Goal: Task Accomplishment & Management: Manage account settings

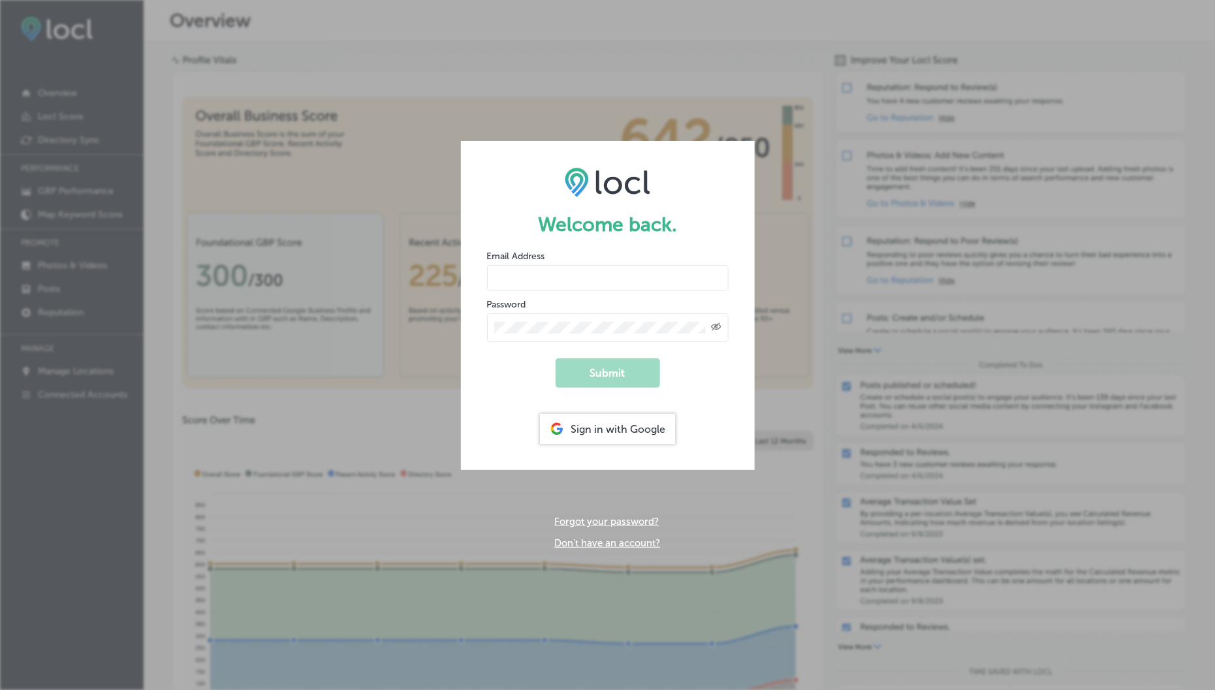
click at [649, 286] on input "email" at bounding box center [608, 278] width 242 height 26
type input "[EMAIL_ADDRESS][DOMAIN_NAME]"
click at [607, 366] on button "Submit" at bounding box center [608, 373] width 104 height 29
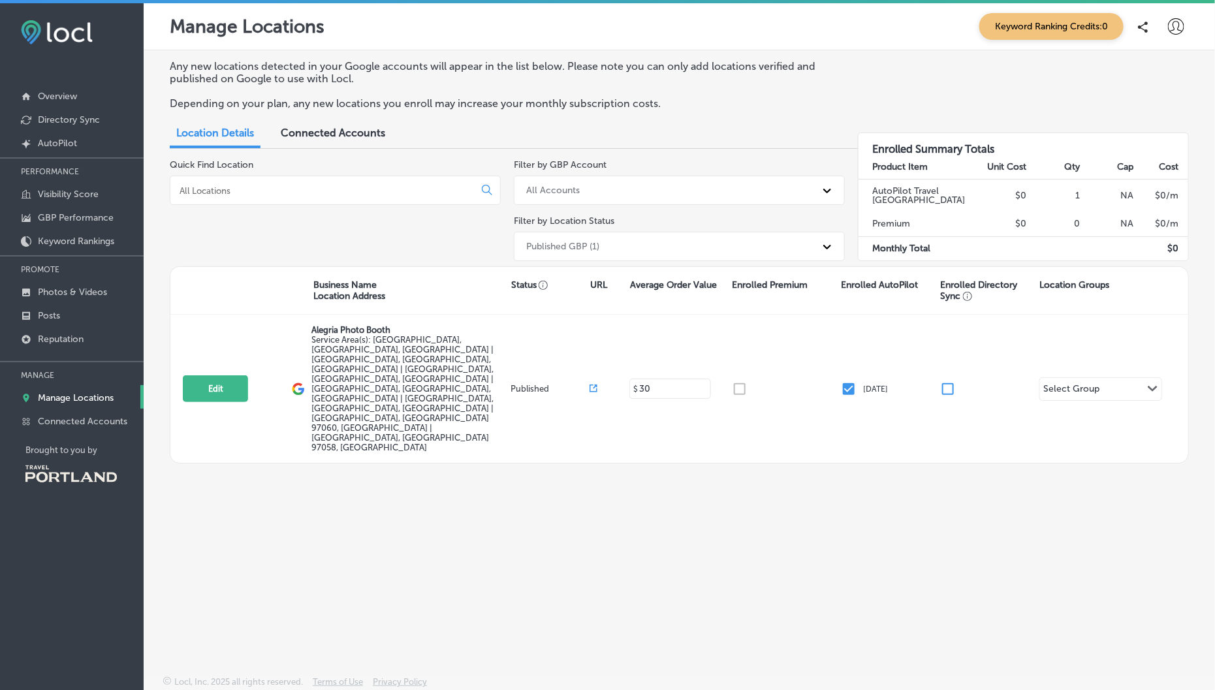
scroll to position [3, 0]
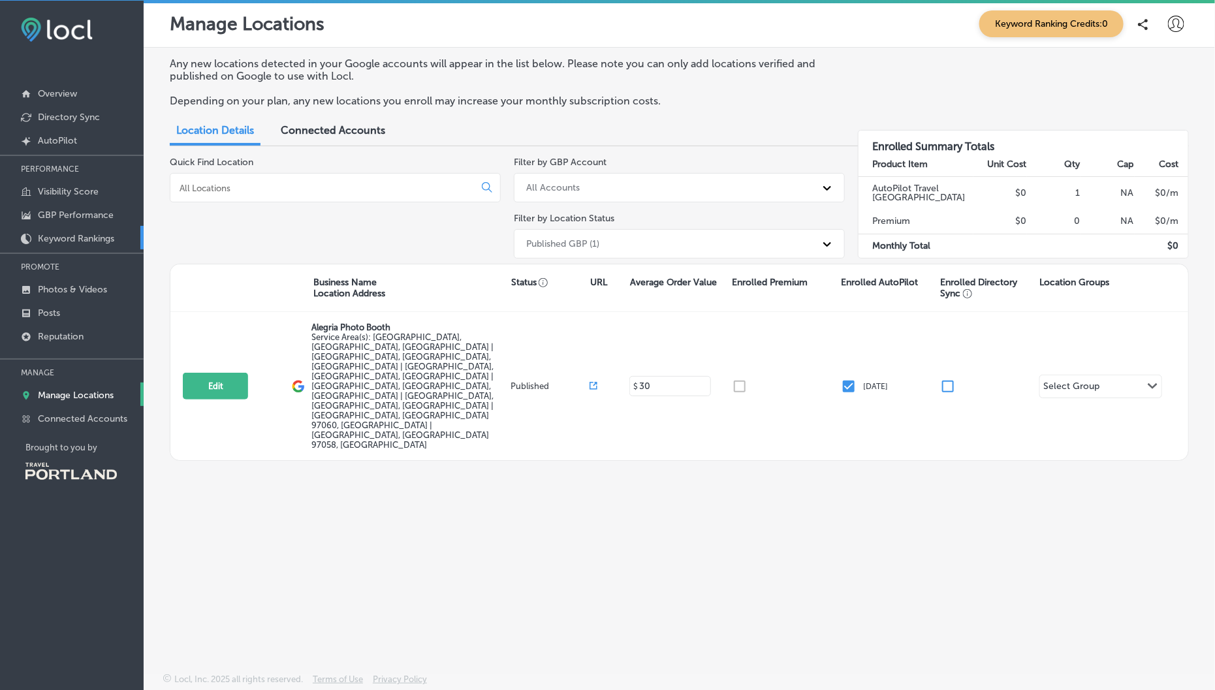
click at [95, 234] on p "Keyword Rankings" at bounding box center [76, 238] width 76 height 11
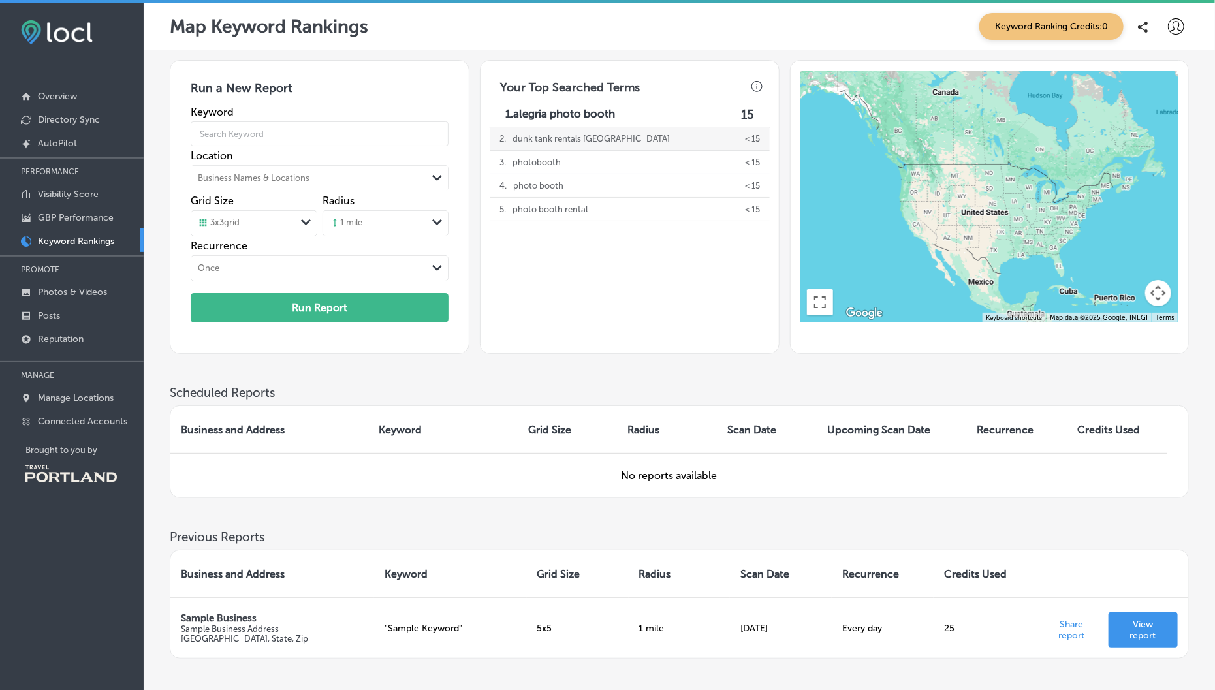
click at [577, 135] on p "dunk tank rentals gresham" at bounding box center [591, 138] width 157 height 23
type input "dunk tank rentals gresham"
click at [93, 210] on link "GBP Performance" at bounding box center [72, 217] width 144 height 24
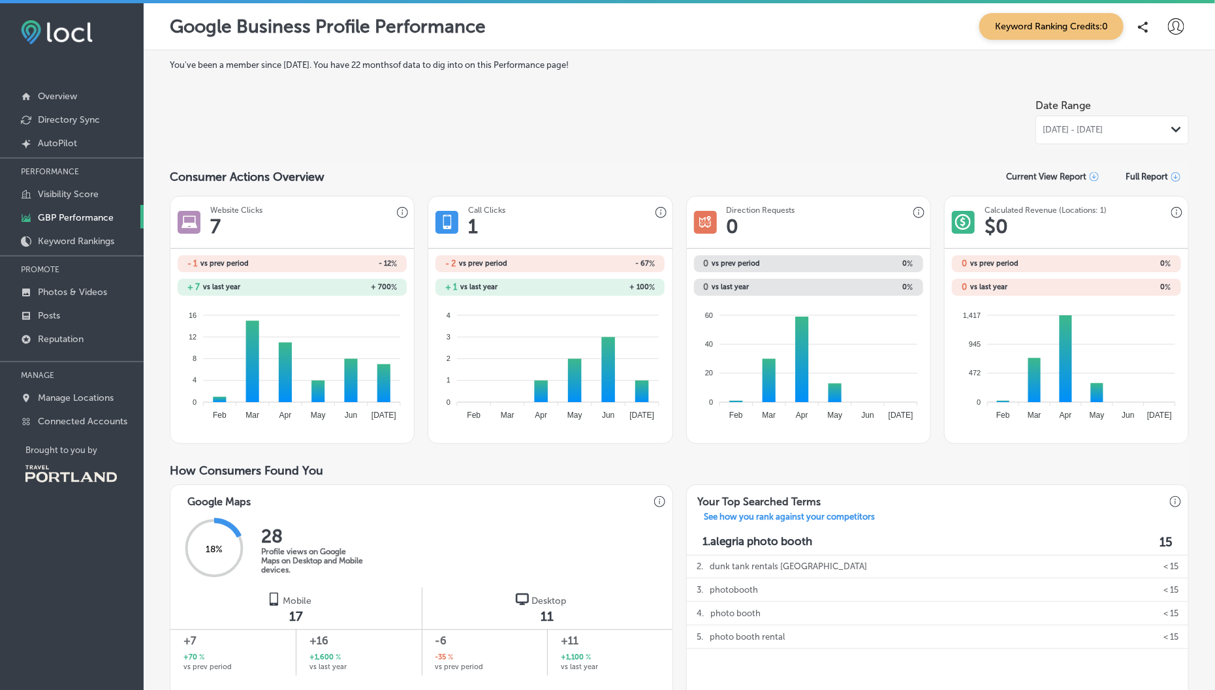
click at [87, 178] on p "PERFORMANCE" at bounding box center [72, 172] width 144 height 20
click at [87, 184] on link "Visibility Score" at bounding box center [72, 194] width 144 height 24
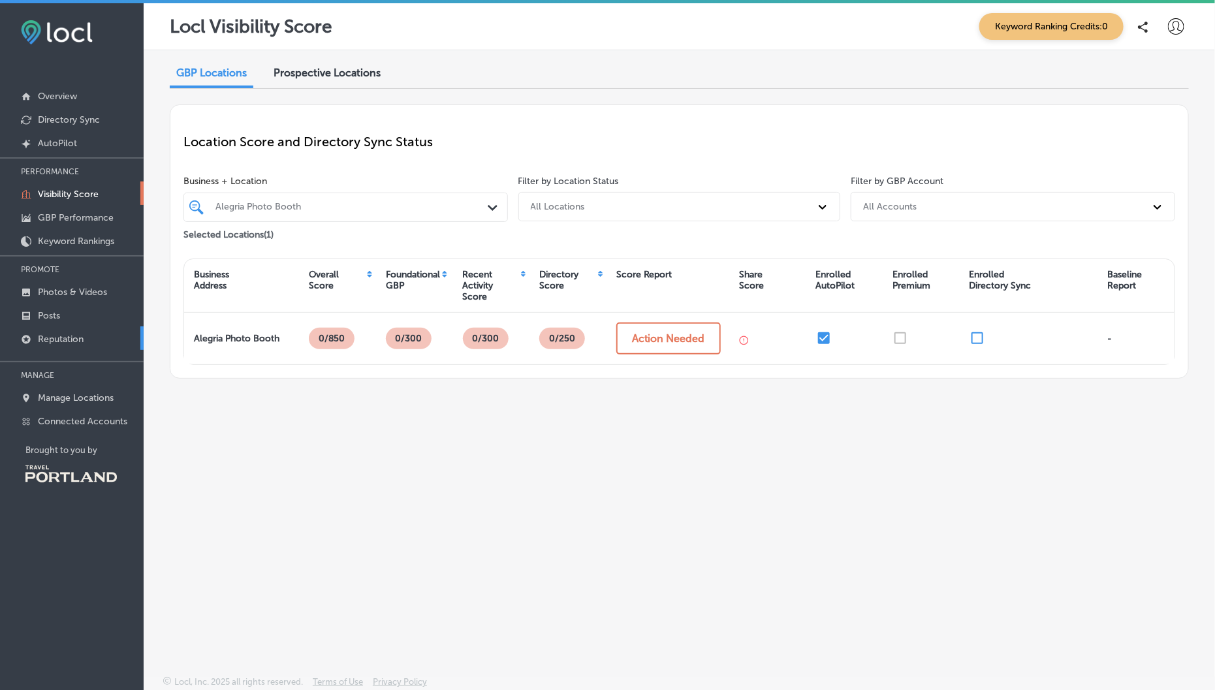
click at [86, 333] on link "Reputation" at bounding box center [72, 339] width 144 height 24
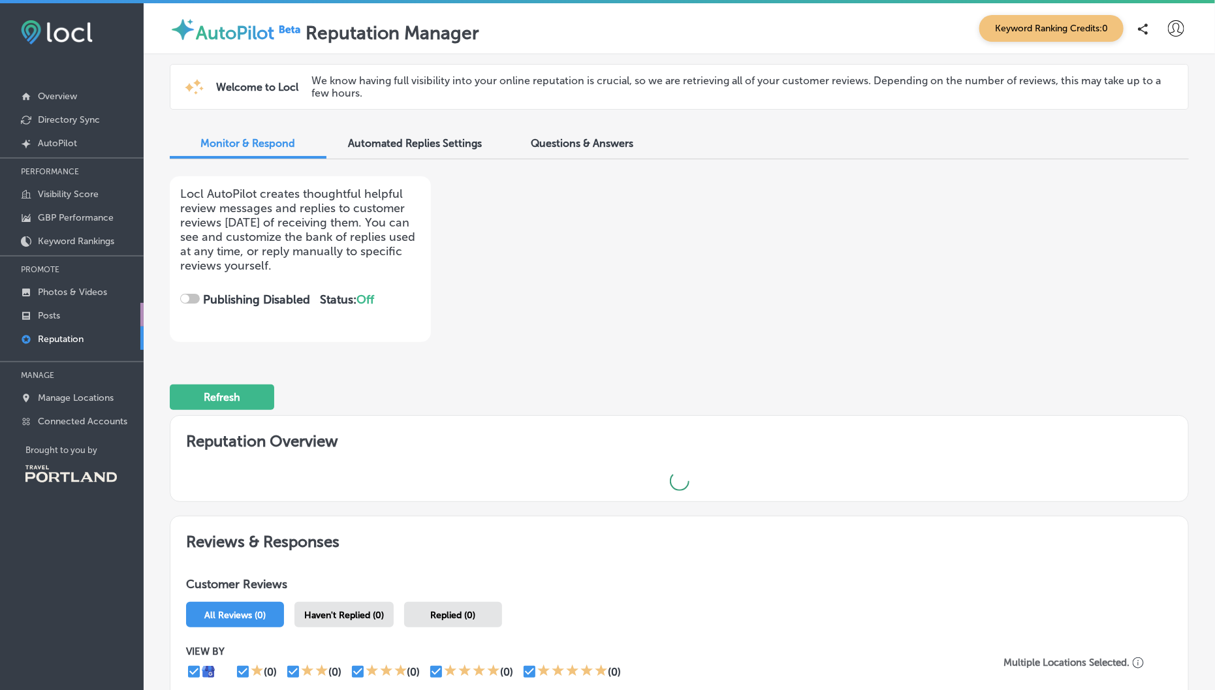
click at [82, 317] on link "Posts" at bounding box center [72, 315] width 144 height 24
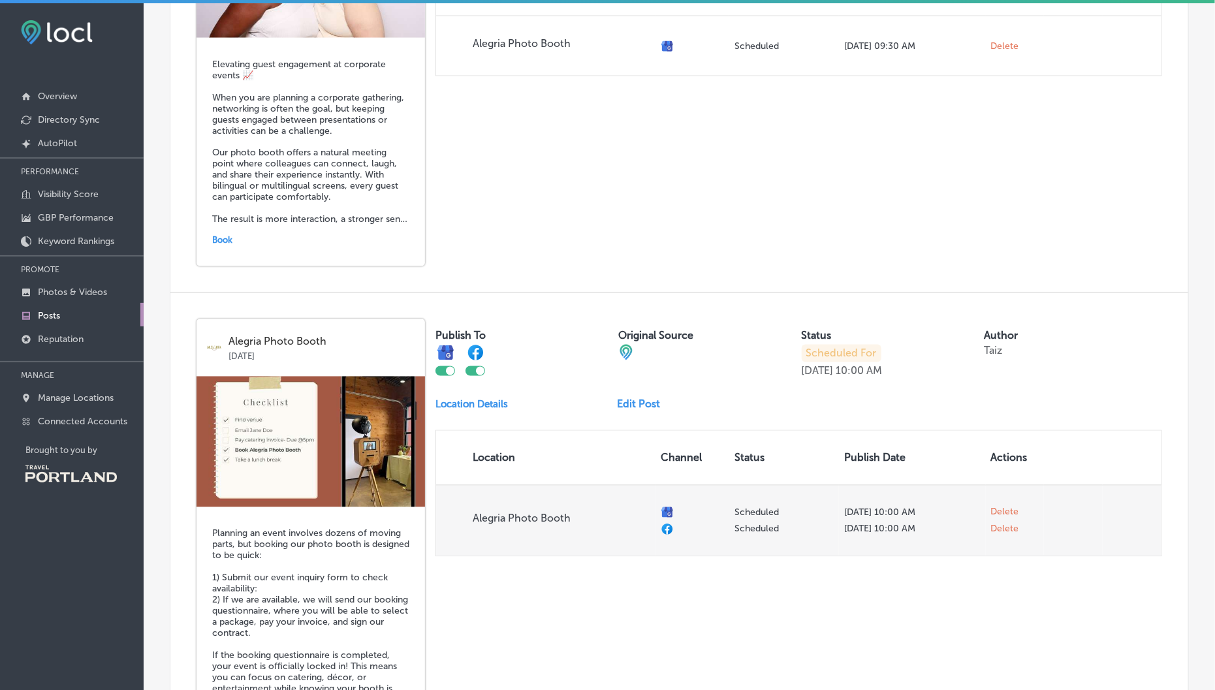
scroll to position [1223, 0]
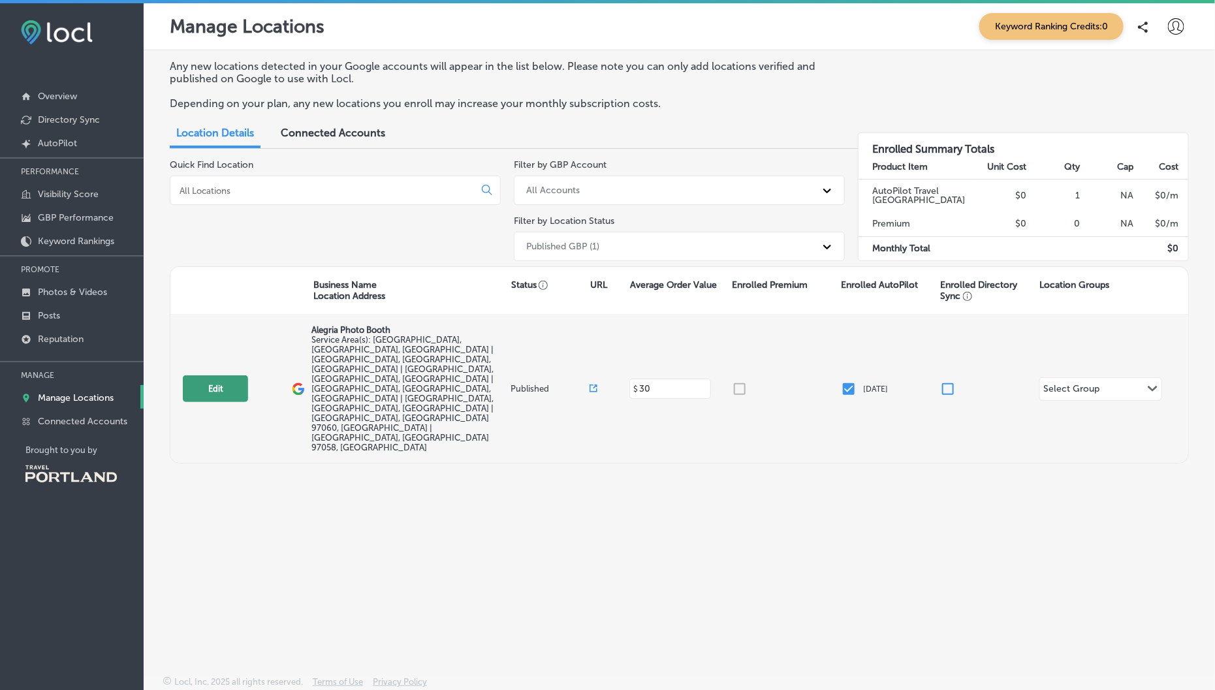
click at [215, 376] on button "Edit" at bounding box center [215, 389] width 65 height 27
select select "US"
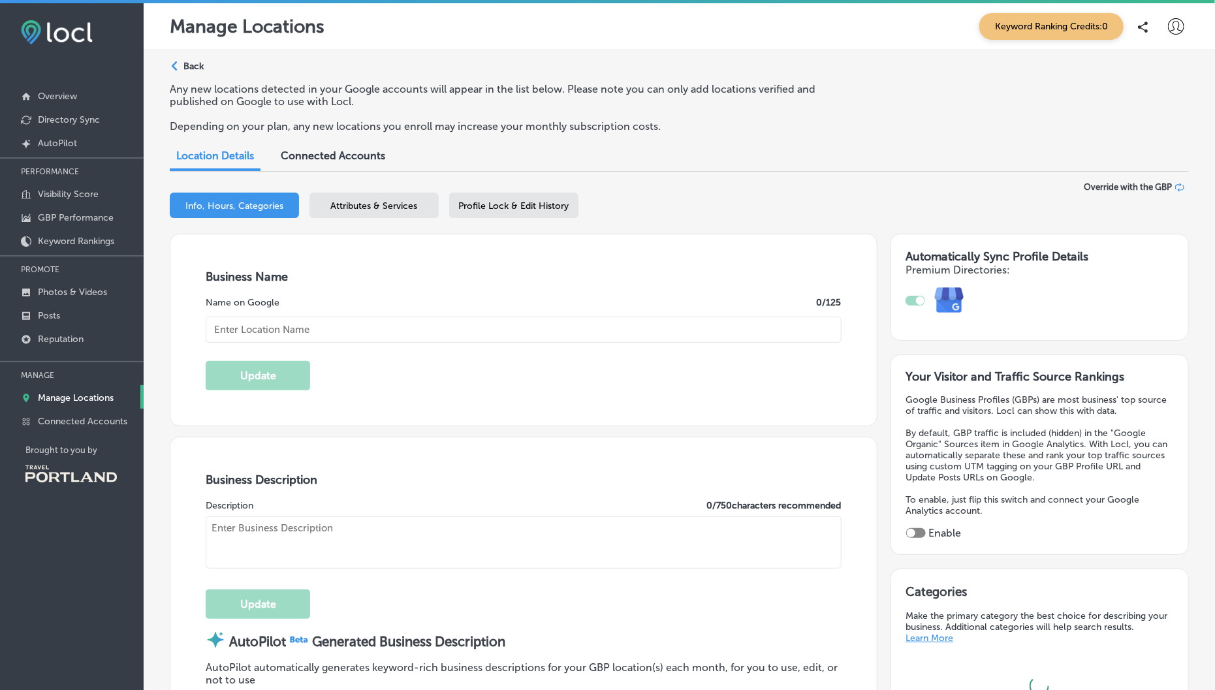
checkbox input "true"
type textarea "Alegría Photo Booth brings joy to your events with our elegant and sustainable …"
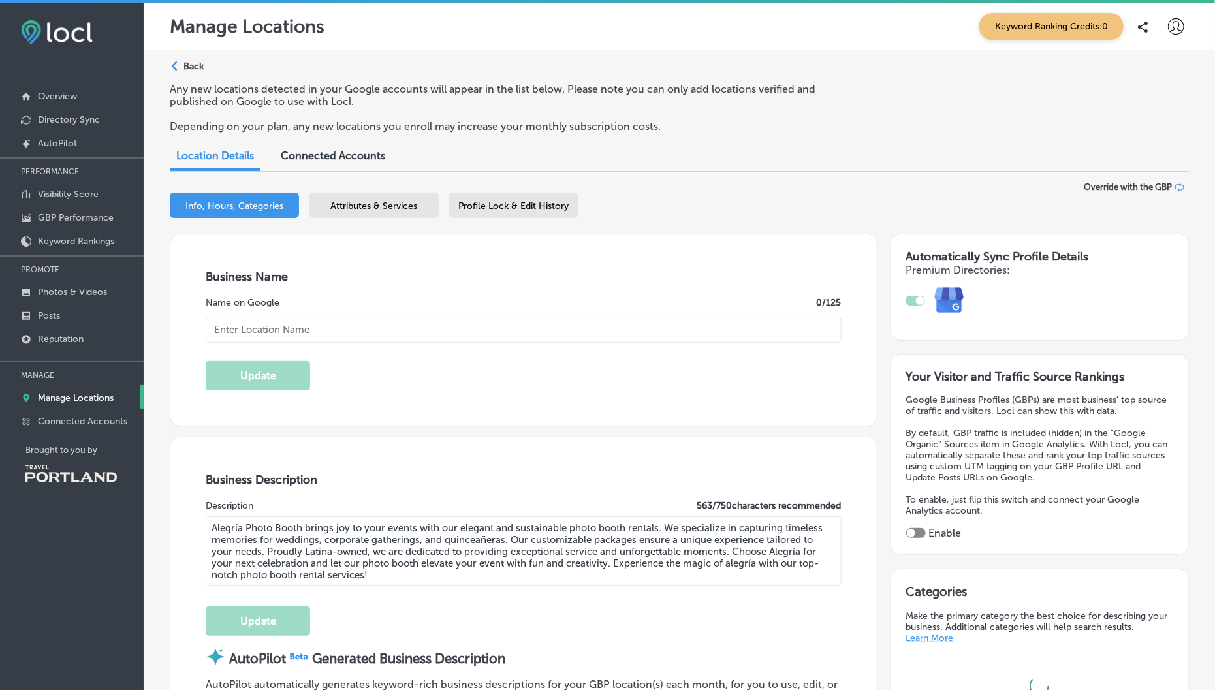
type textarea "Alegria Photo Booth transforms every celebration into a vibrant experience, off…"
type input "US"
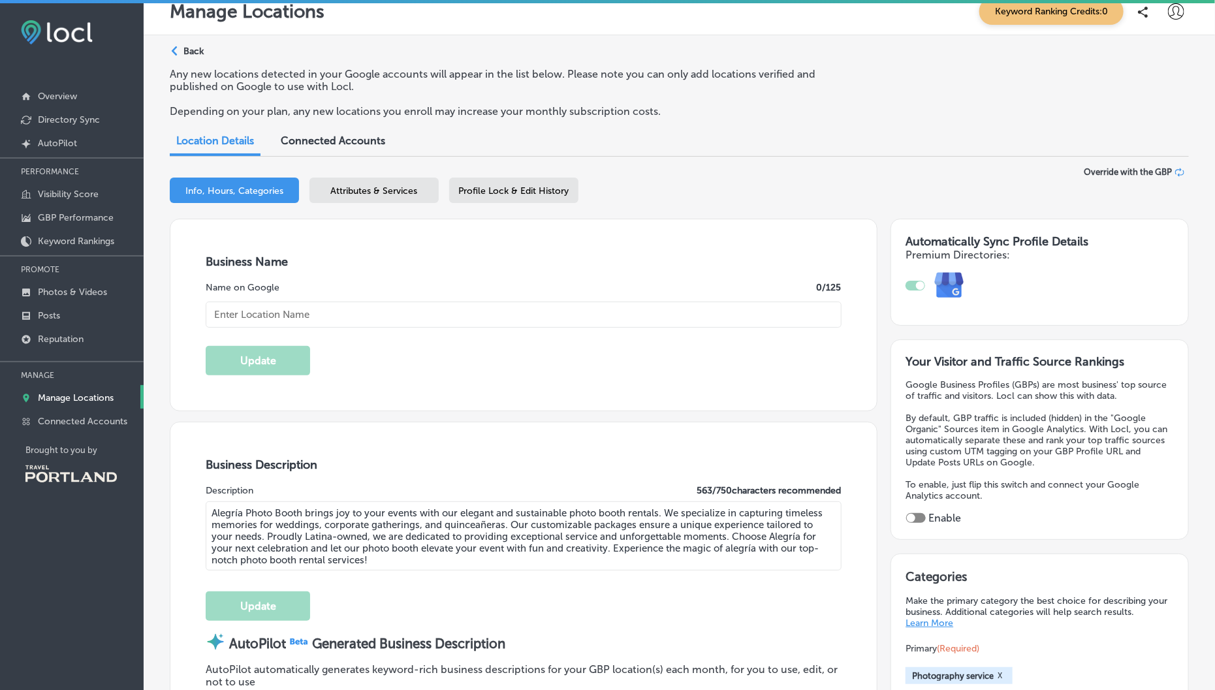
type input "30"
type input "[EMAIL_ADDRESS][DOMAIN_NAME]"
type input "[URL][DOMAIN_NAME]"
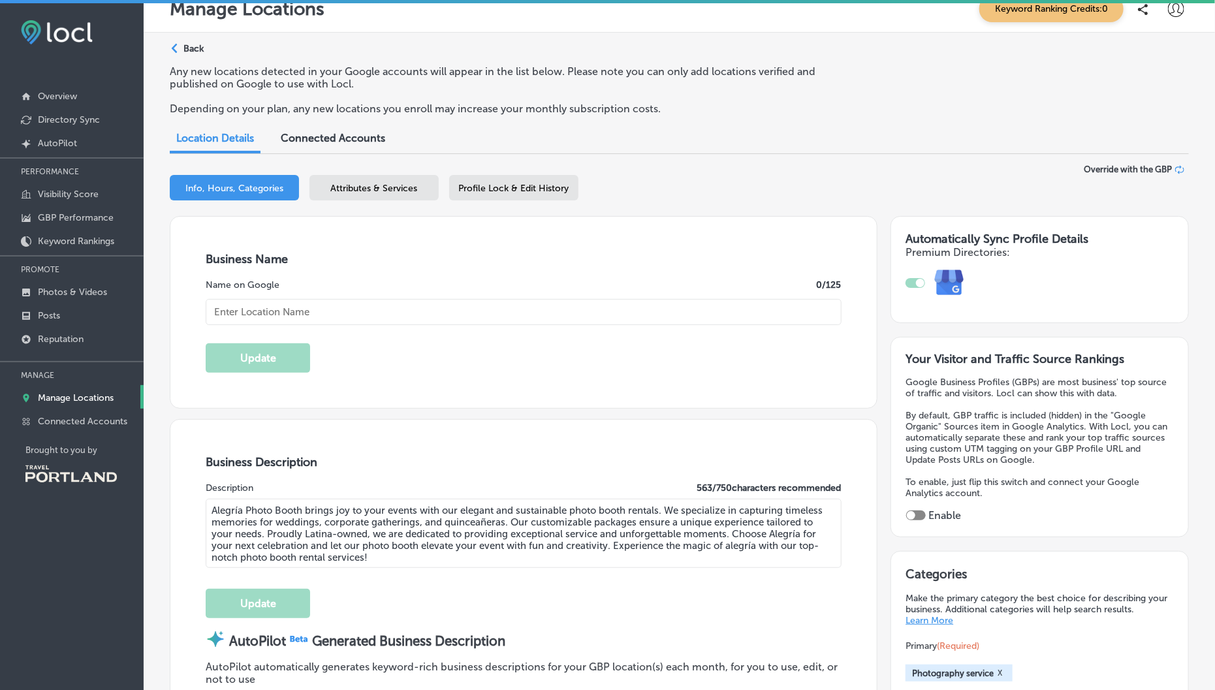
type input "Alegria Photo Booth"
type input "[PHONE_NUMBER]"
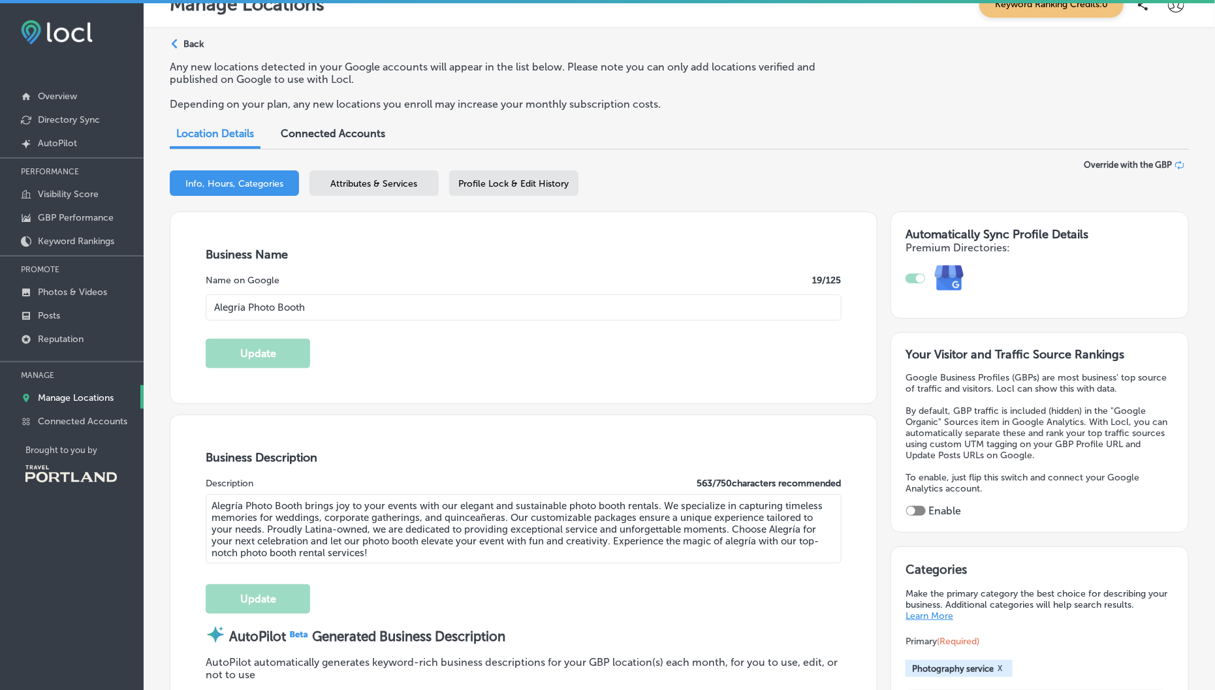
click at [415, 496] on textarea "Alegría Photo Booth brings joy to your events with our elegant and sustainable …" at bounding box center [524, 528] width 636 height 69
click at [553, 509] on textarea "Alegría Photo Booth brings joy to your events with our elegant and sustainable …" at bounding box center [524, 528] width 636 height 69
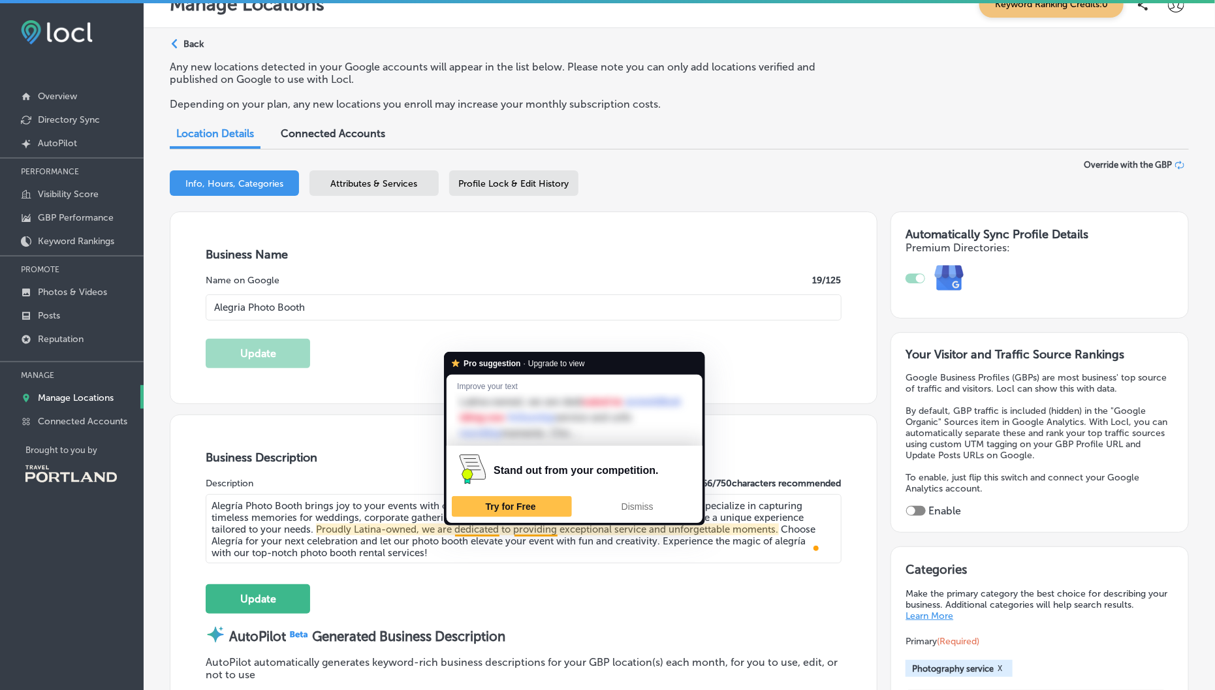
click at [504, 558] on textarea "Alegría Photo Booth brings joy to your events with our elegant and design-forwa…" at bounding box center [524, 528] width 636 height 69
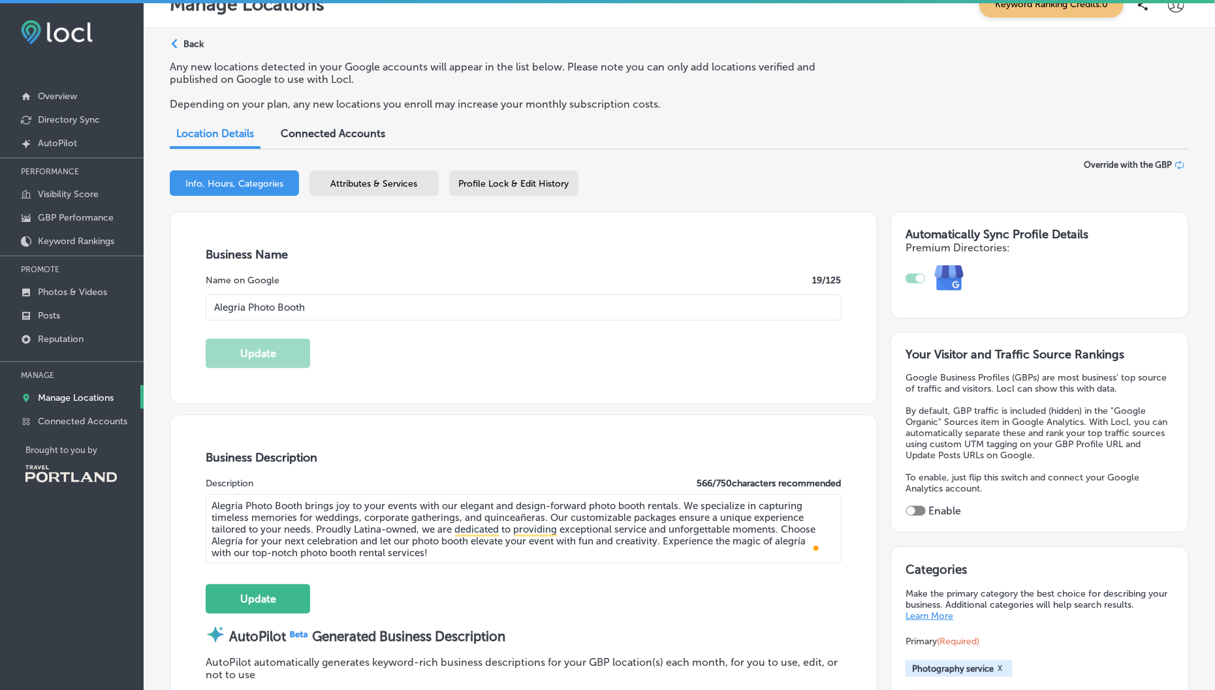
click at [674, 525] on textarea "Alegría Photo Booth brings joy to your events with our elegant and design-forwa…" at bounding box center [524, 528] width 636 height 69
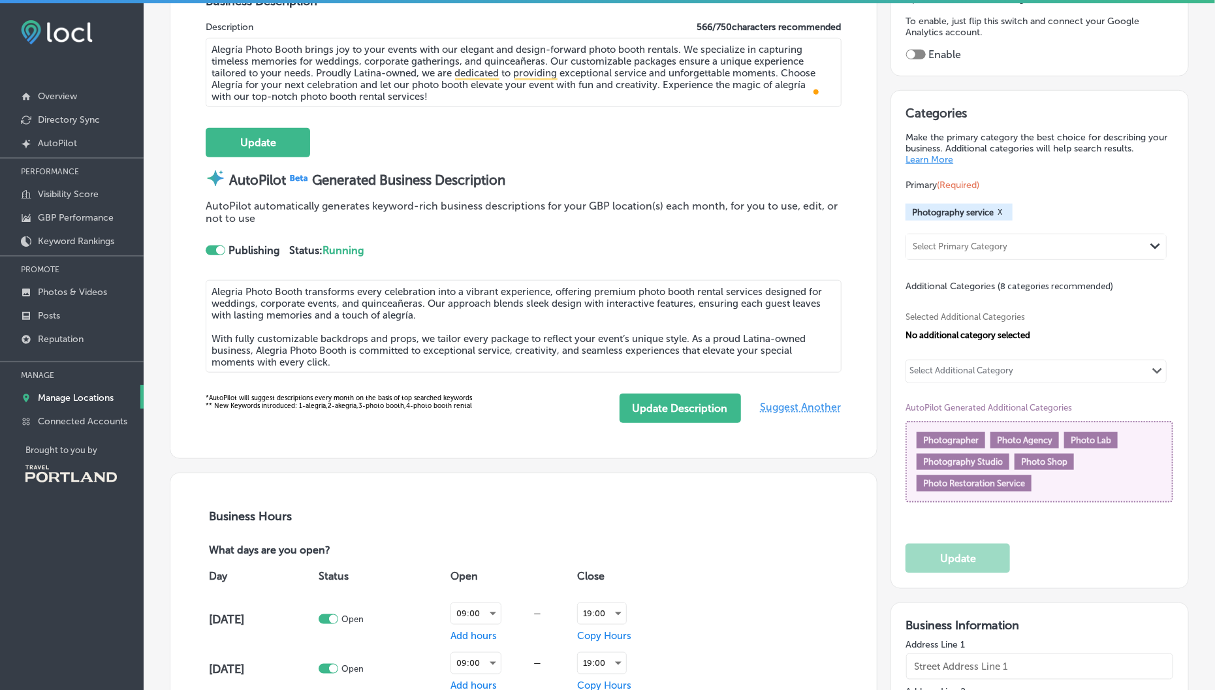
scroll to position [459, 0]
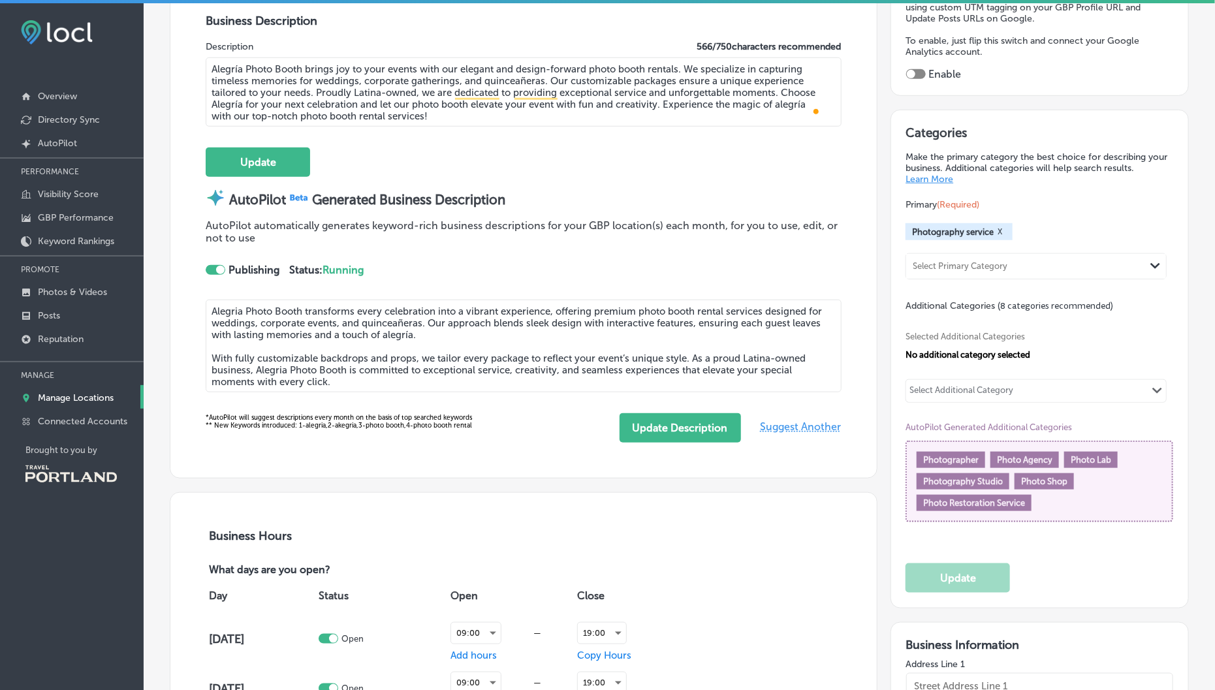
click at [209, 267] on div at bounding box center [216, 270] width 20 height 10
type textarea "Alegría Photo Booth brings joy to your events with our elegant and design-forwa…"
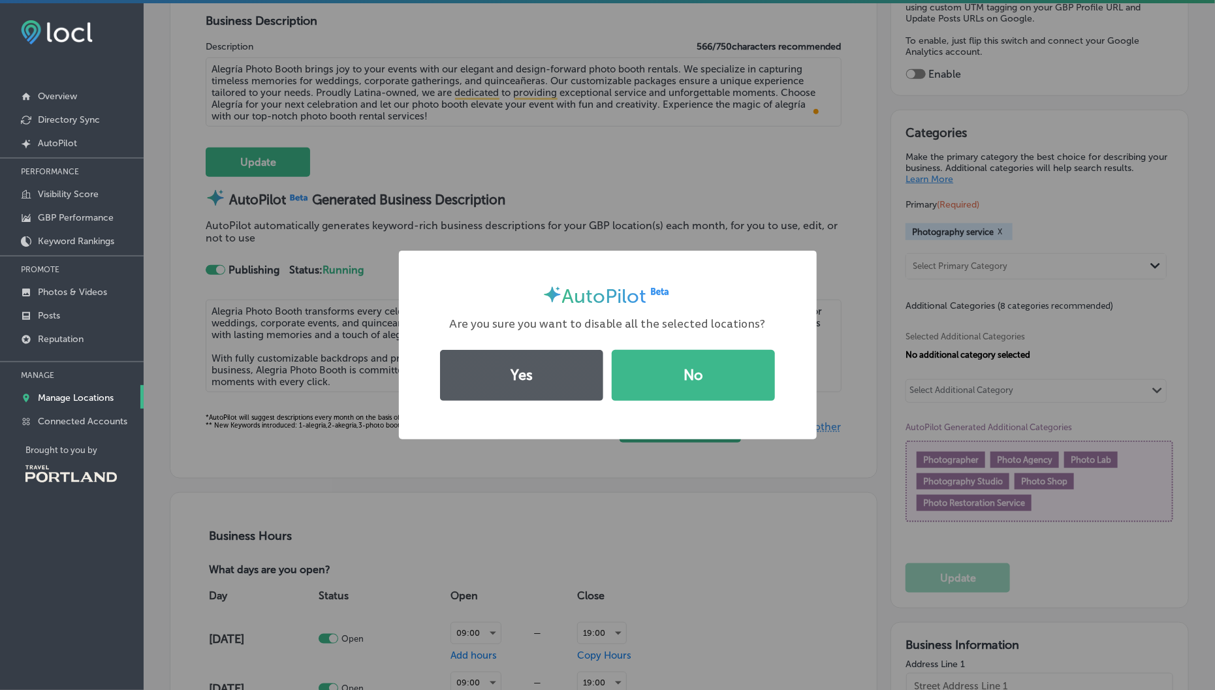
click at [543, 383] on button "Yes" at bounding box center [521, 375] width 163 height 51
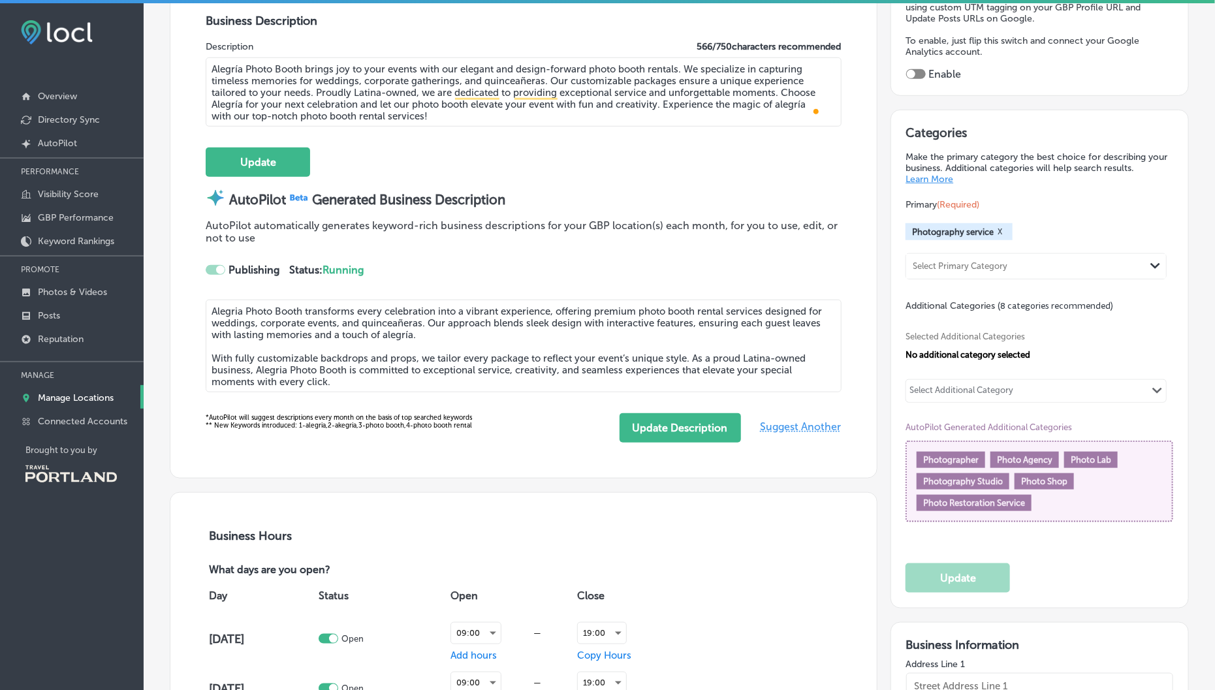
checkbox input "false"
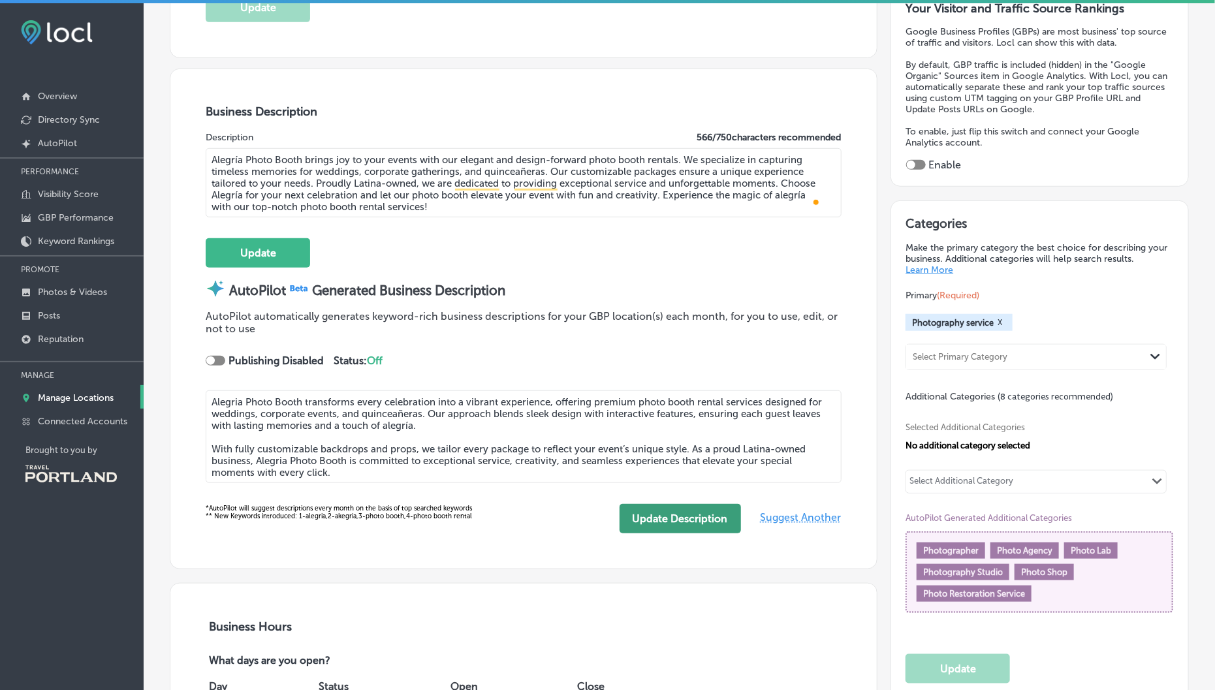
scroll to position [382, 0]
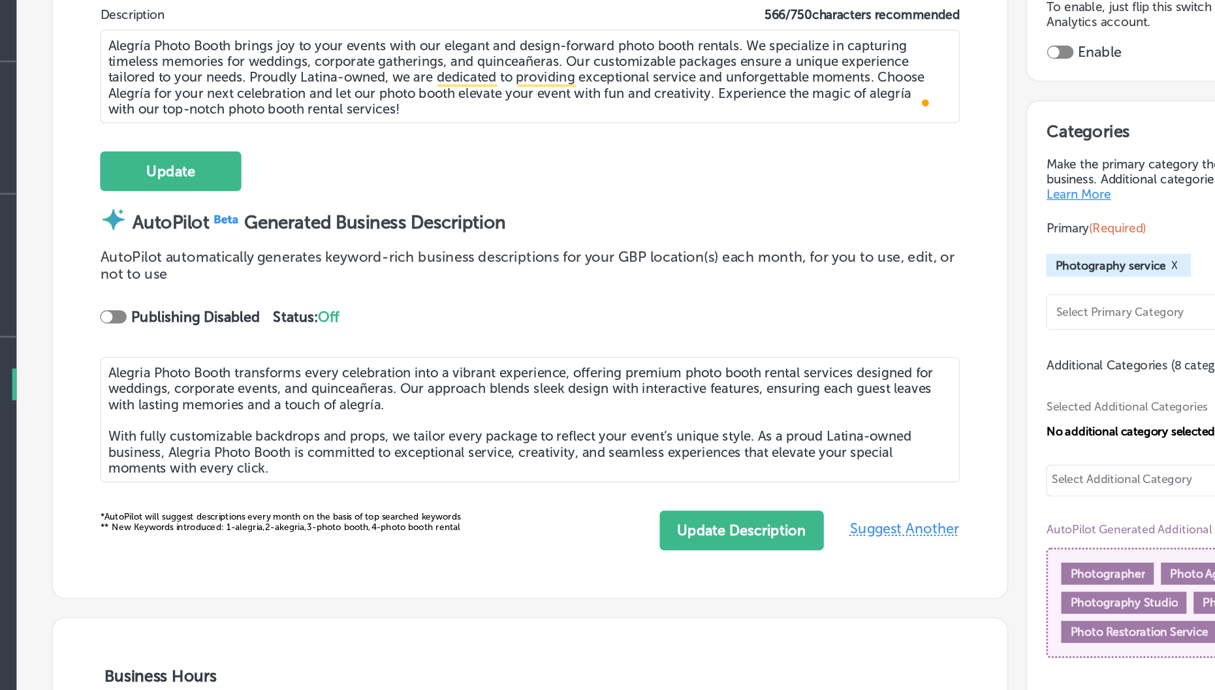
click at [769, 509] on span "Suggest Another" at bounding box center [801, 504] width 81 height 32
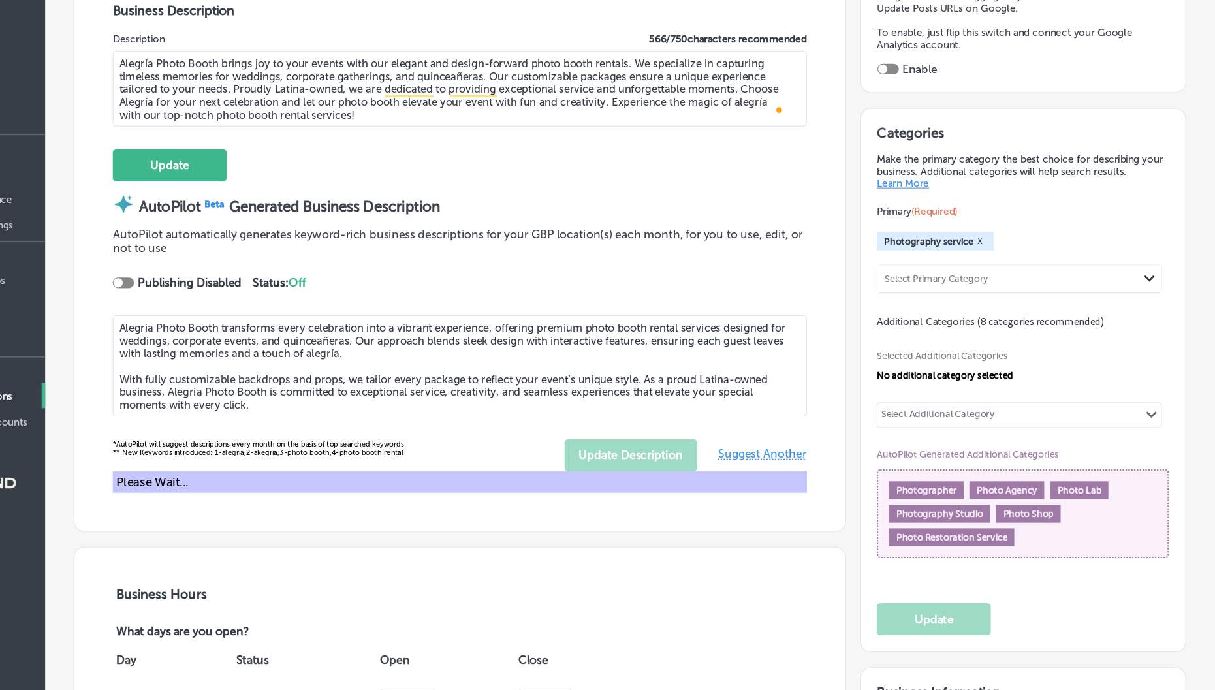
scroll to position [437, 0]
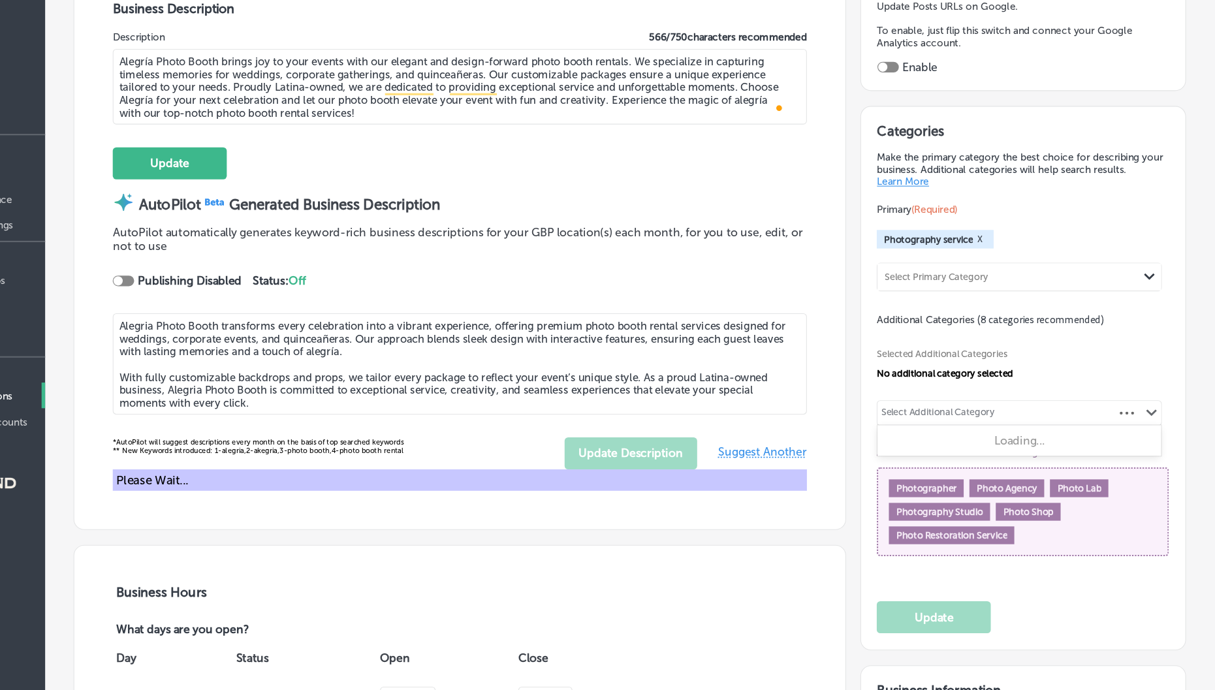
click at [944, 414] on div "Select Additional Category" at bounding box center [962, 415] width 104 height 15
type textarea "Alegria Photo Booth transforms every occasion into a vibrant celebration with o…"
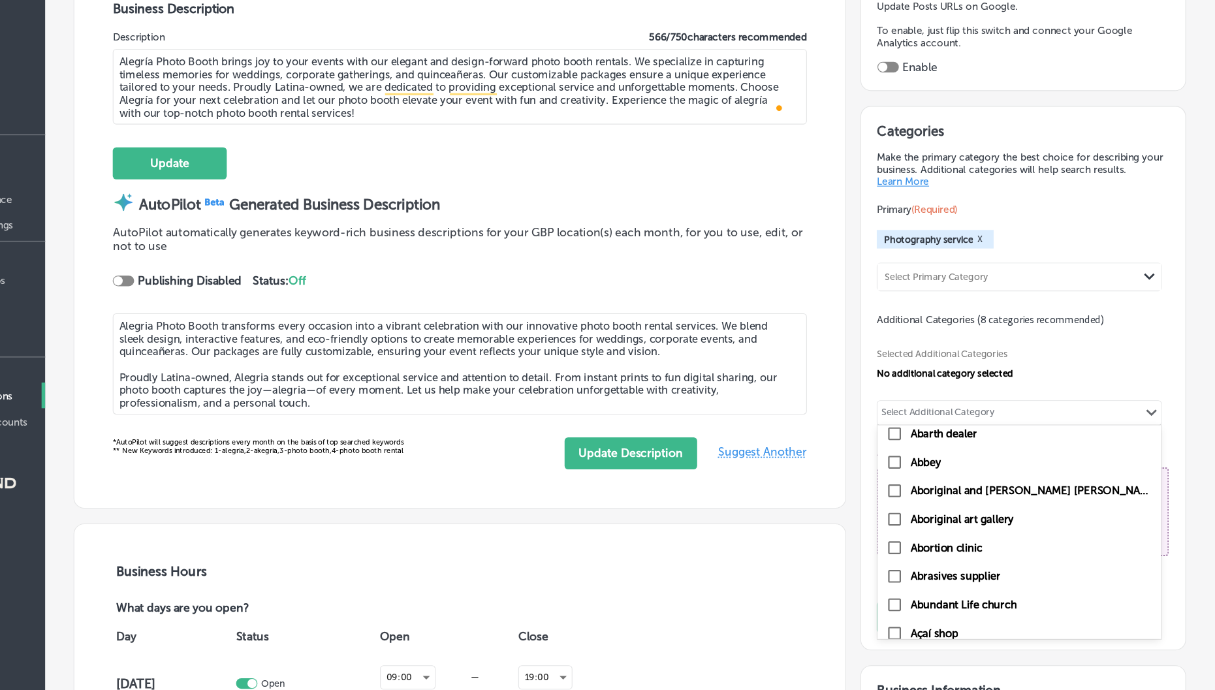
scroll to position [24, 0]
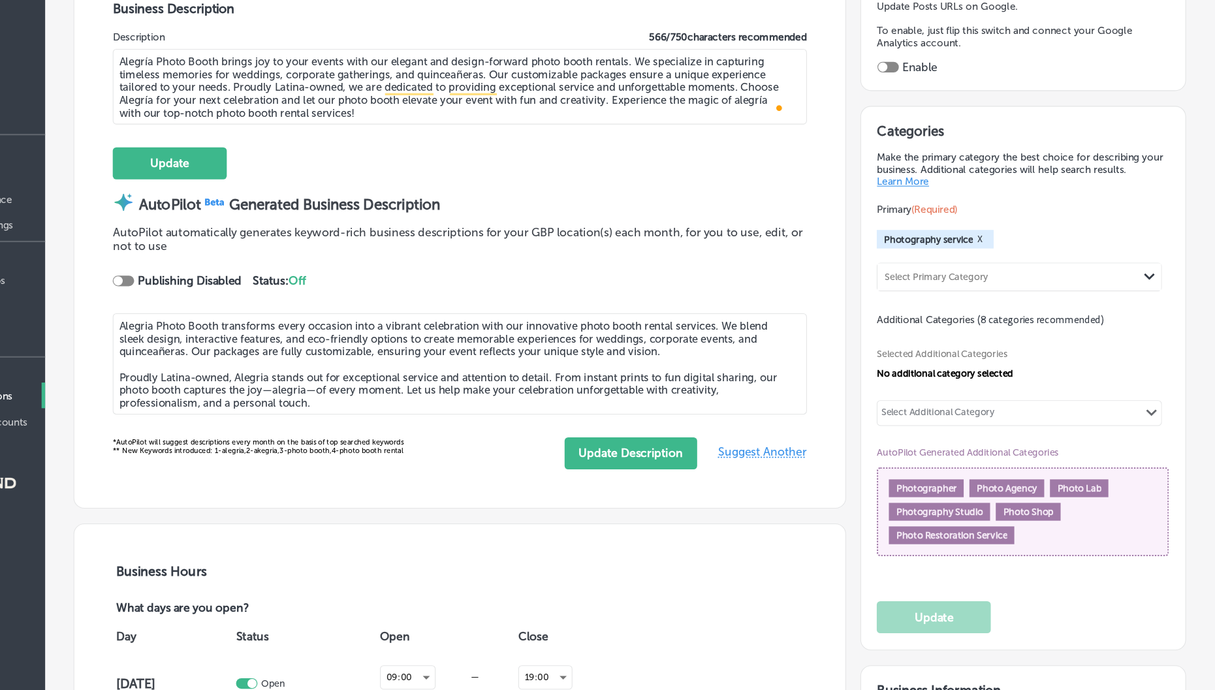
click at [986, 411] on div "Select Additional Category" at bounding box center [962, 415] width 104 height 15
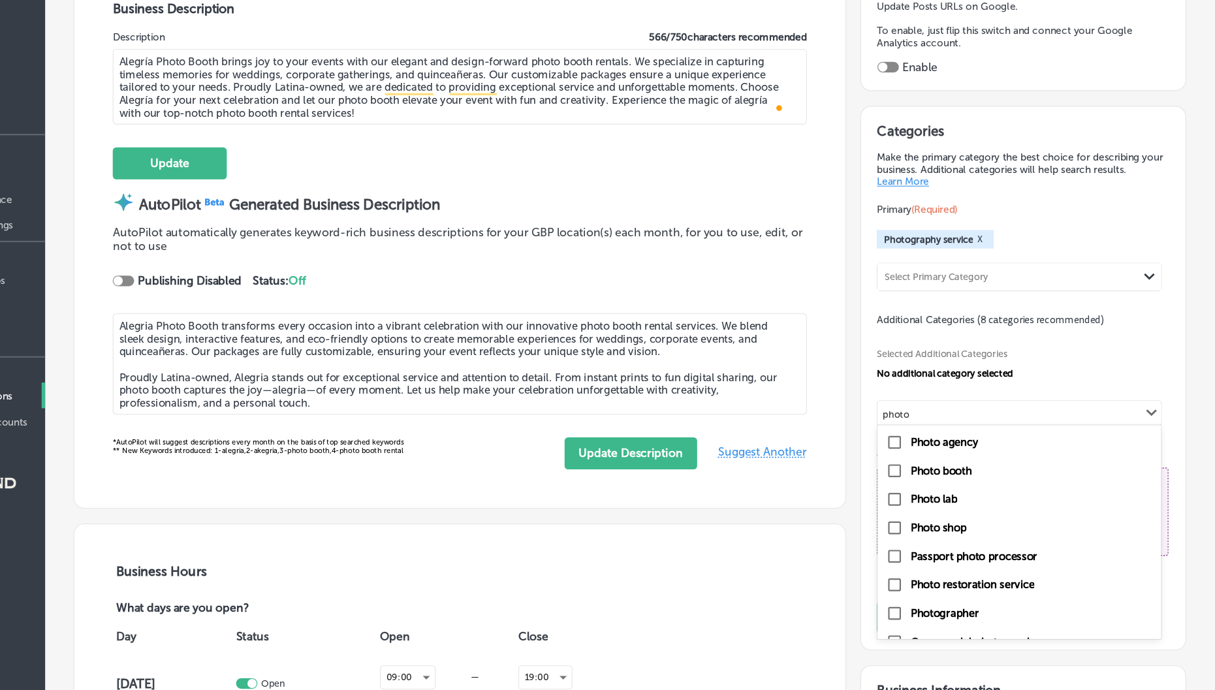
click at [953, 464] on label "Photo booth" at bounding box center [965, 466] width 56 height 12
type input "photo"
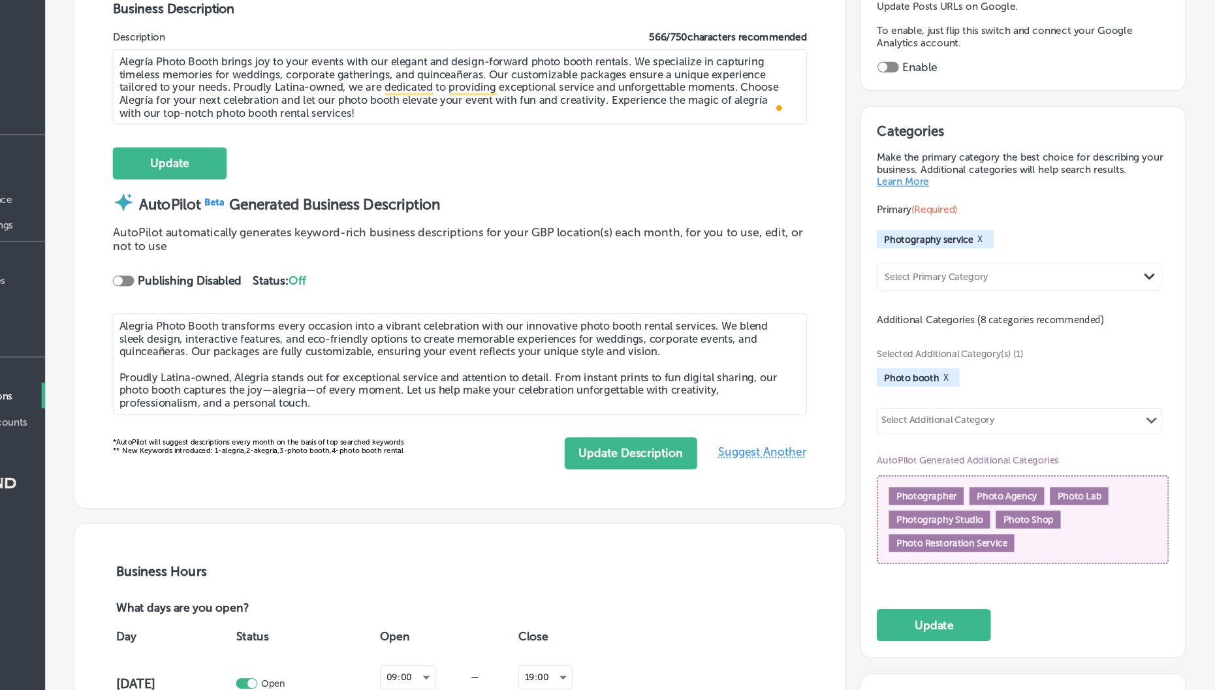
click at [1014, 425] on div "Select Additional Category" at bounding box center [961, 420] width 111 height 18
type input "o"
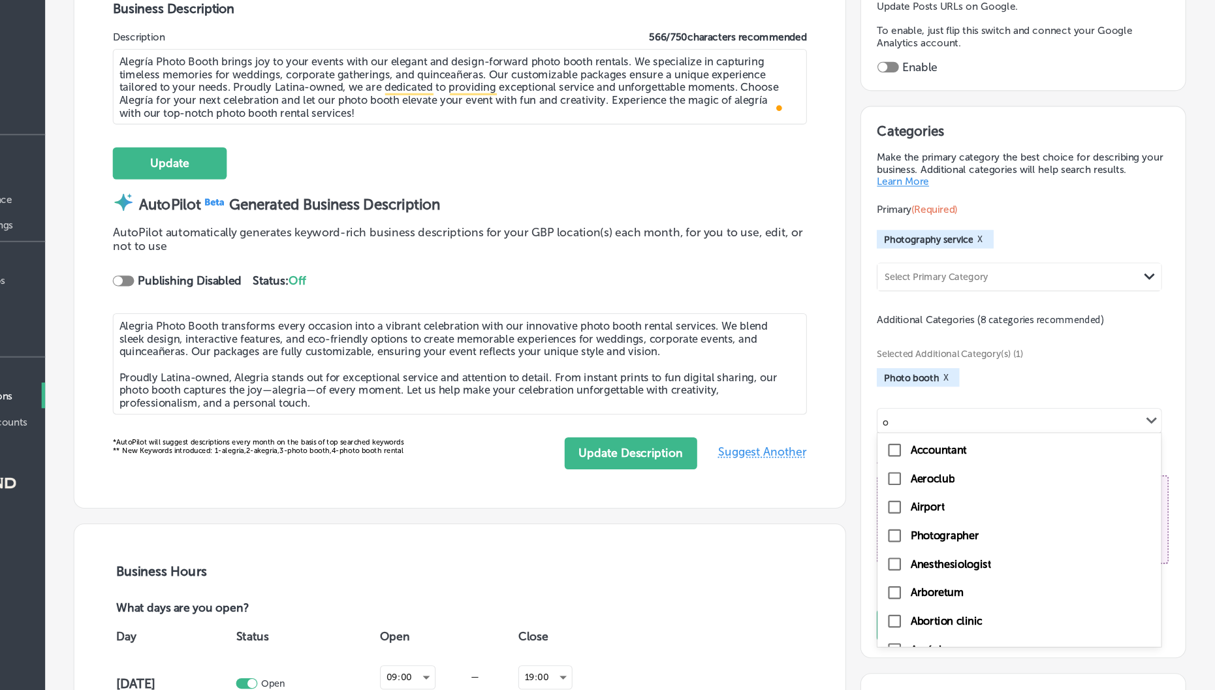
checkbox input "false"
type input "photo"
checkbox input "true"
checkbox input "false"
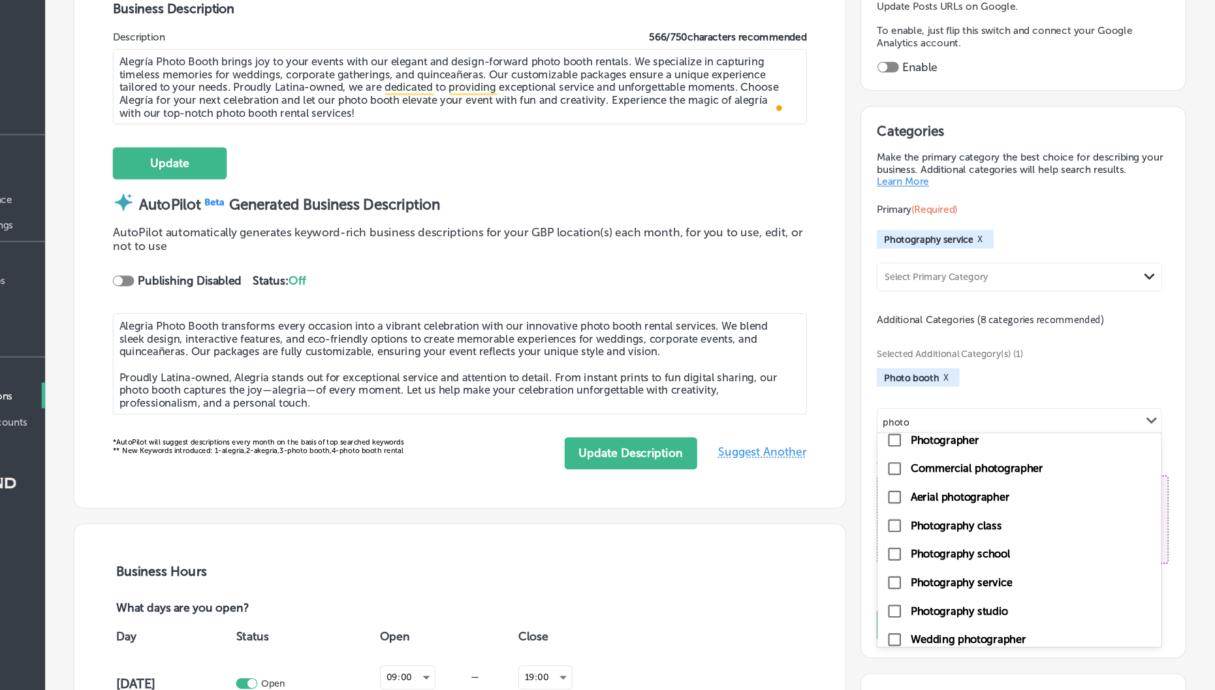
scroll to position [174, 0]
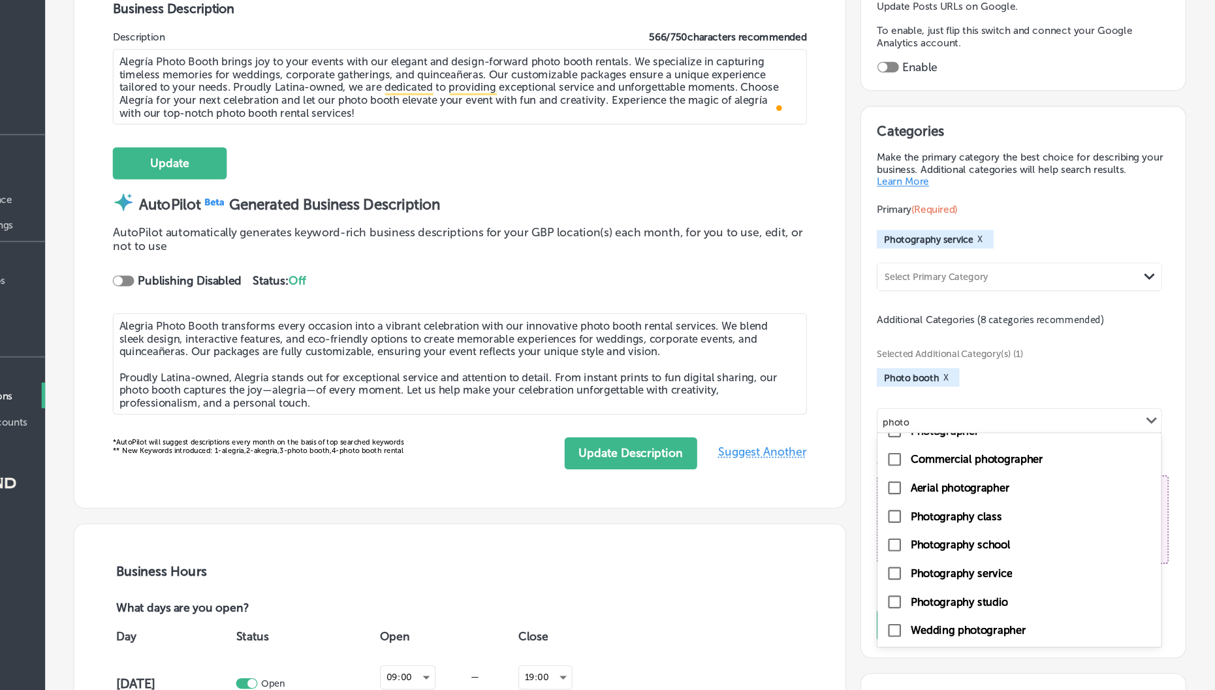
type input "photo"
checkbox input "false"
checkbox input "true"
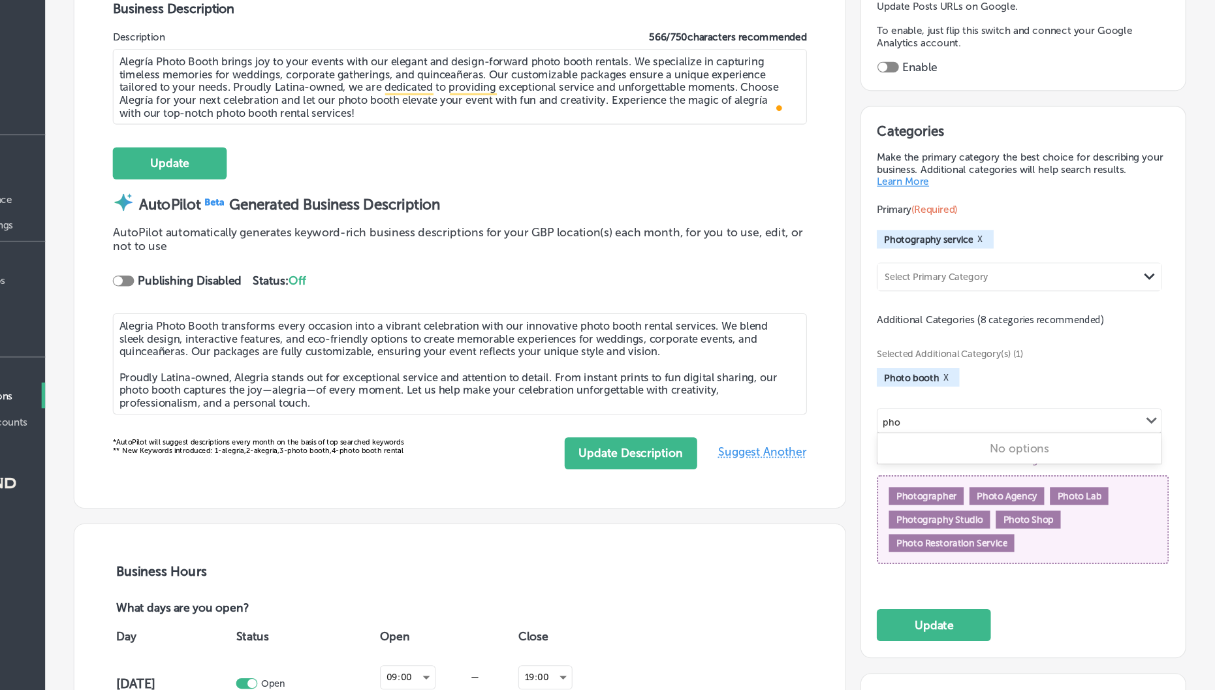
scroll to position [0, 0]
type input "p"
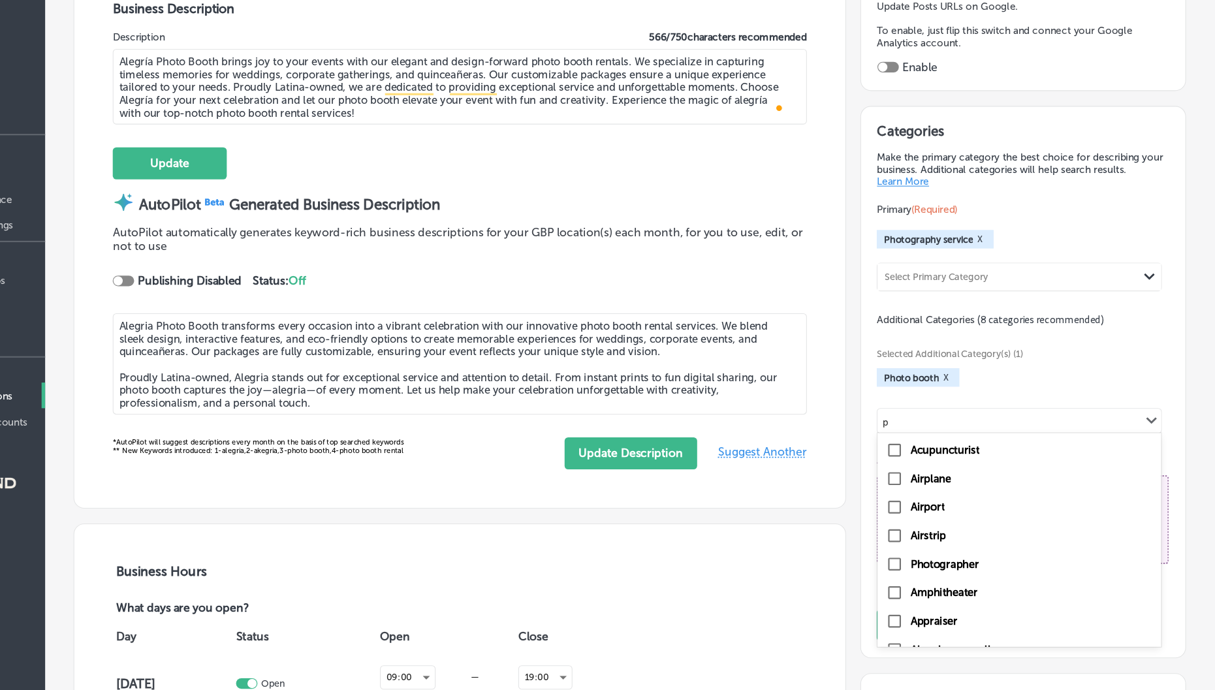
checkbox input "false"
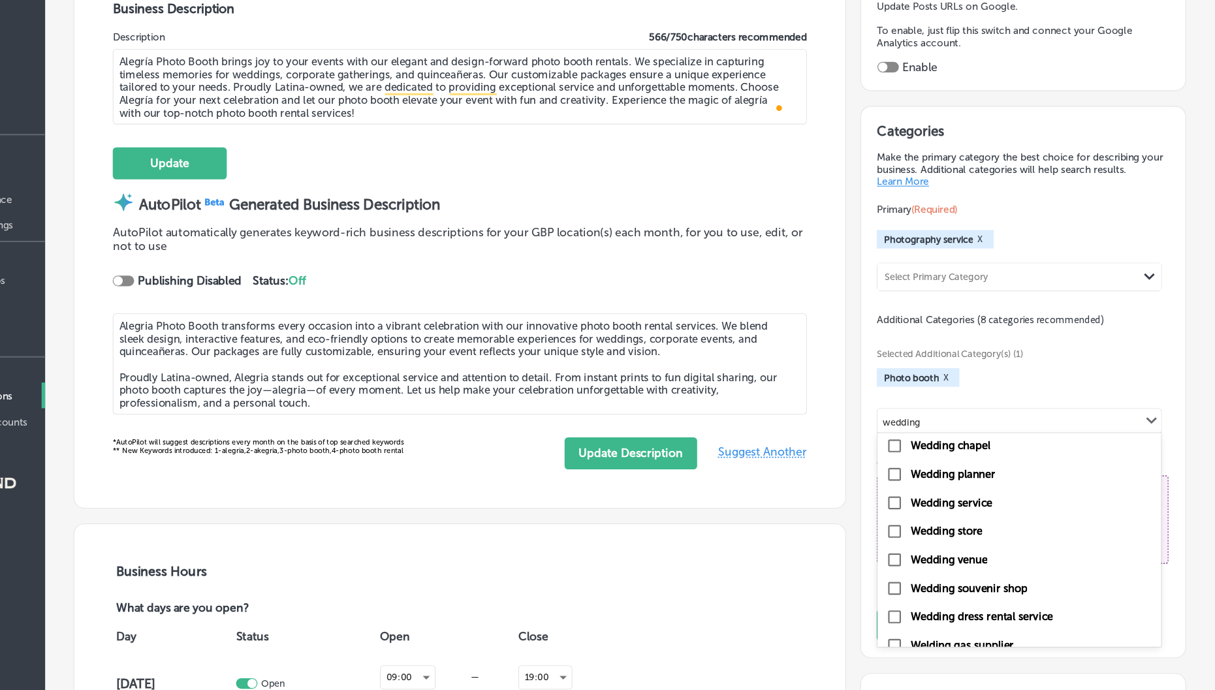
click at [982, 498] on label "Wedding service" at bounding box center [974, 496] width 75 height 12
type input "wedding"
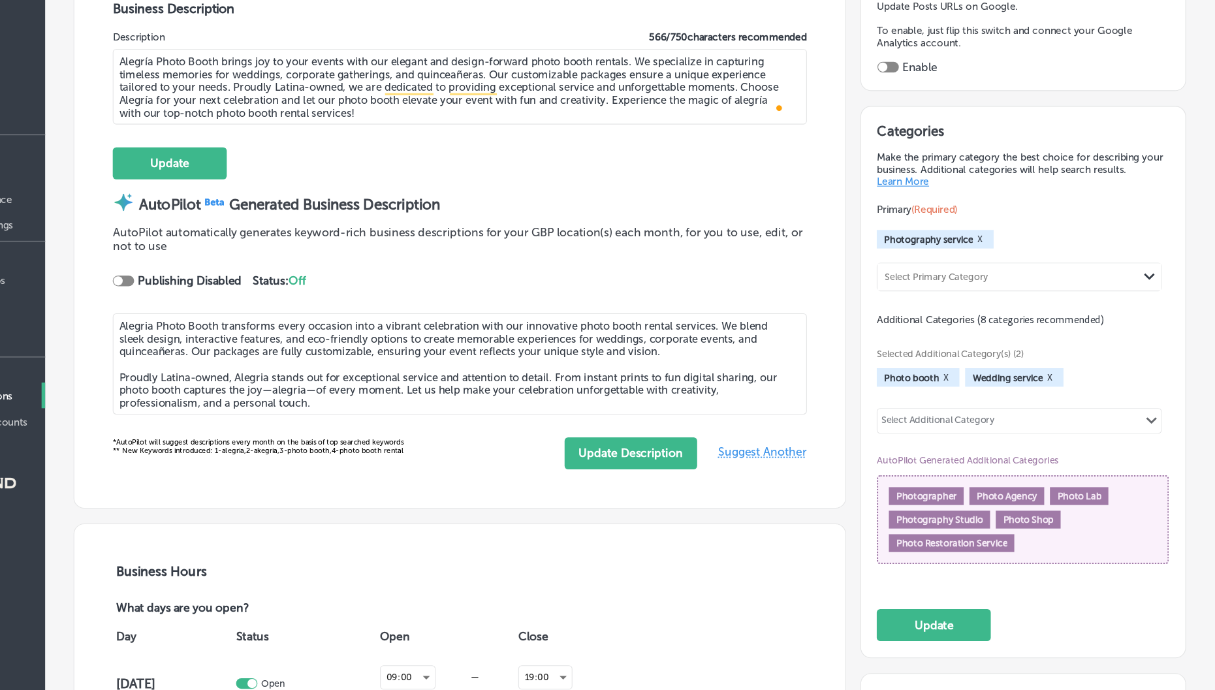
click at [1019, 423] on div "Select Additional Category Path Created with Sketch." at bounding box center [1036, 420] width 260 height 22
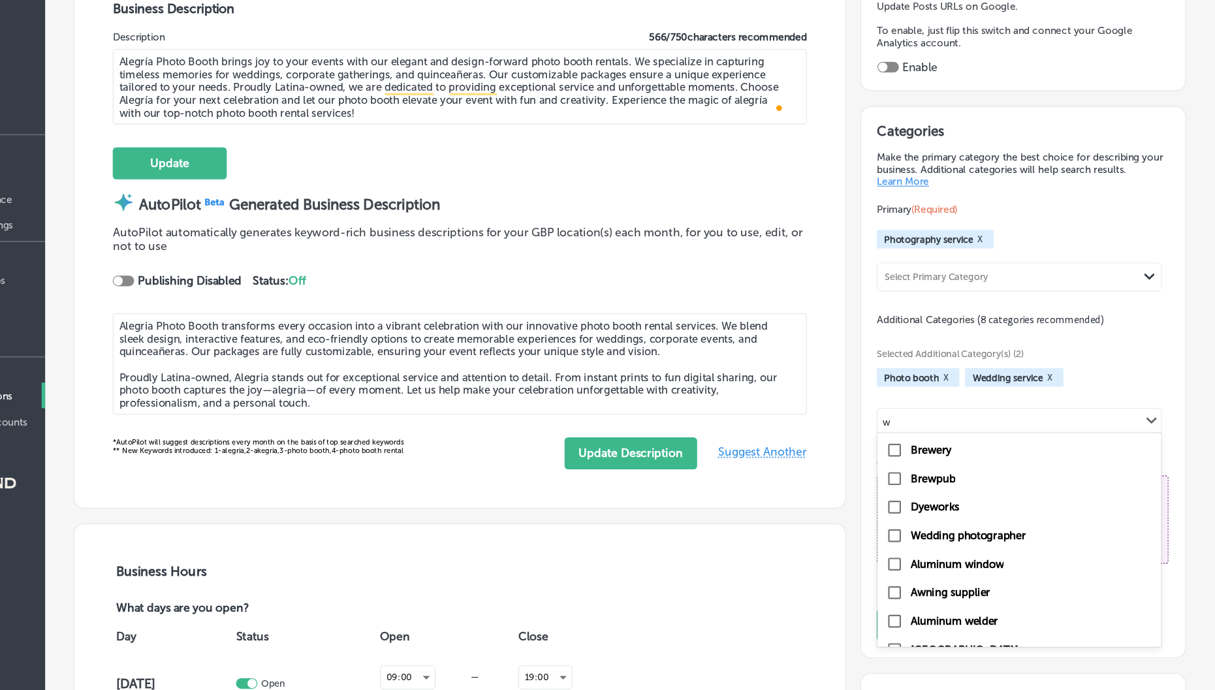
type input "we"
checkbox input "true"
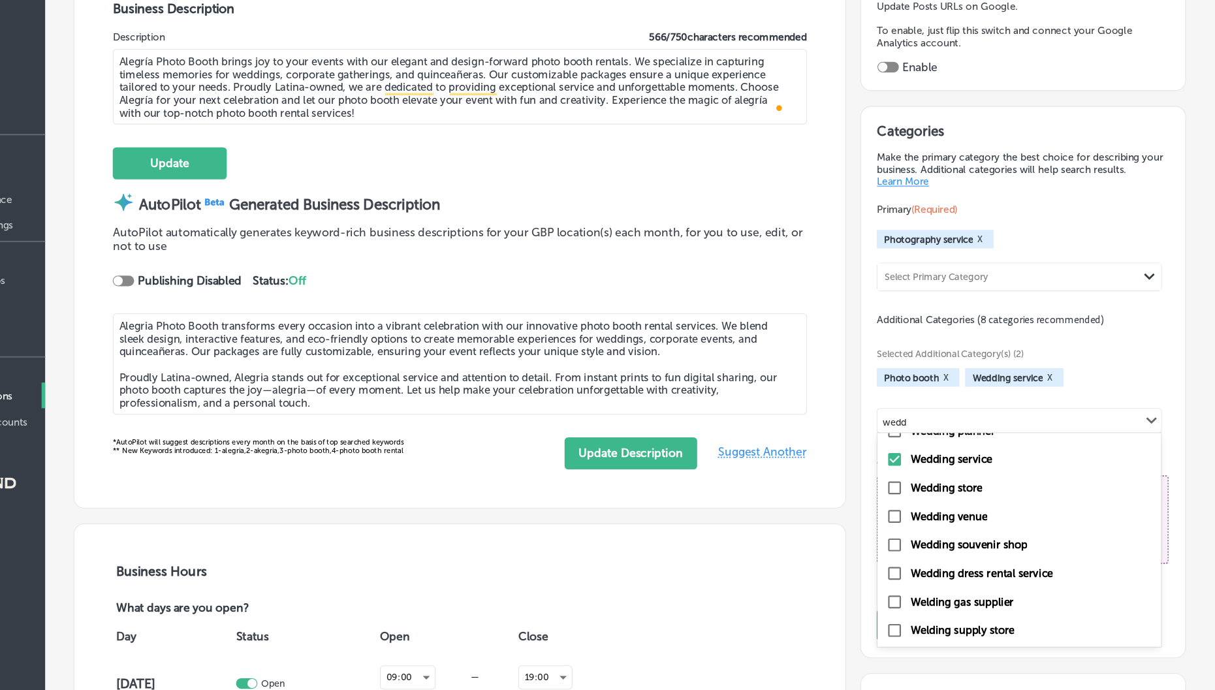
scroll to position [0, 0]
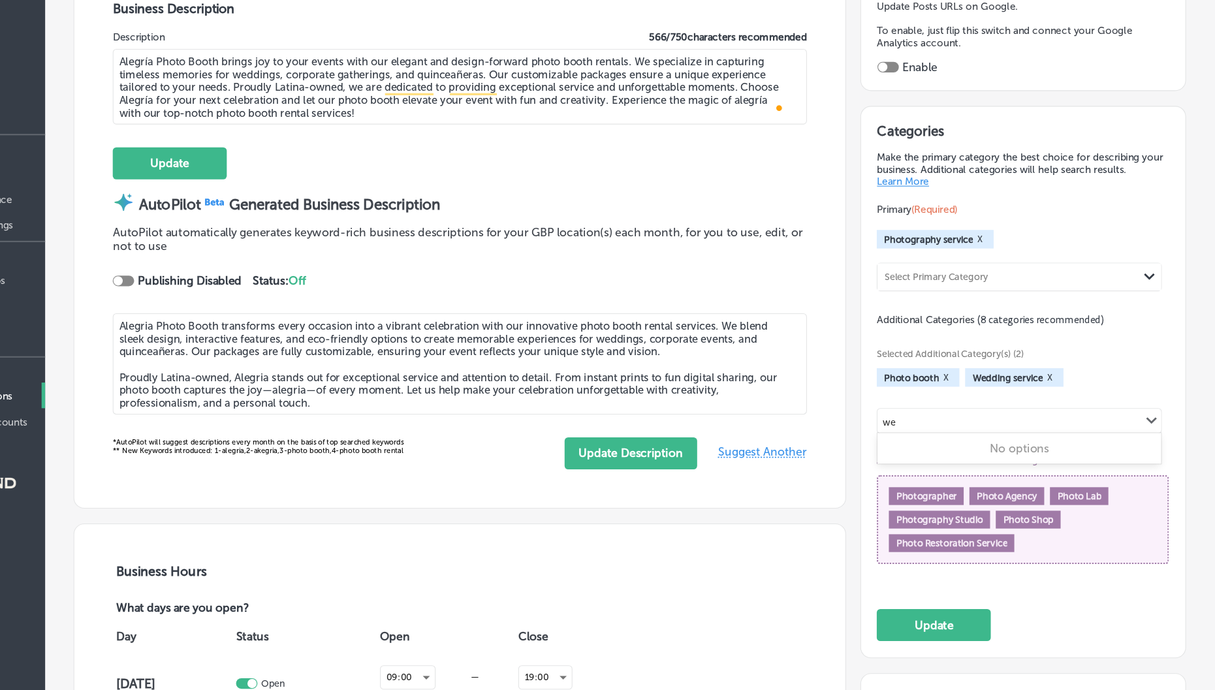
type input "w"
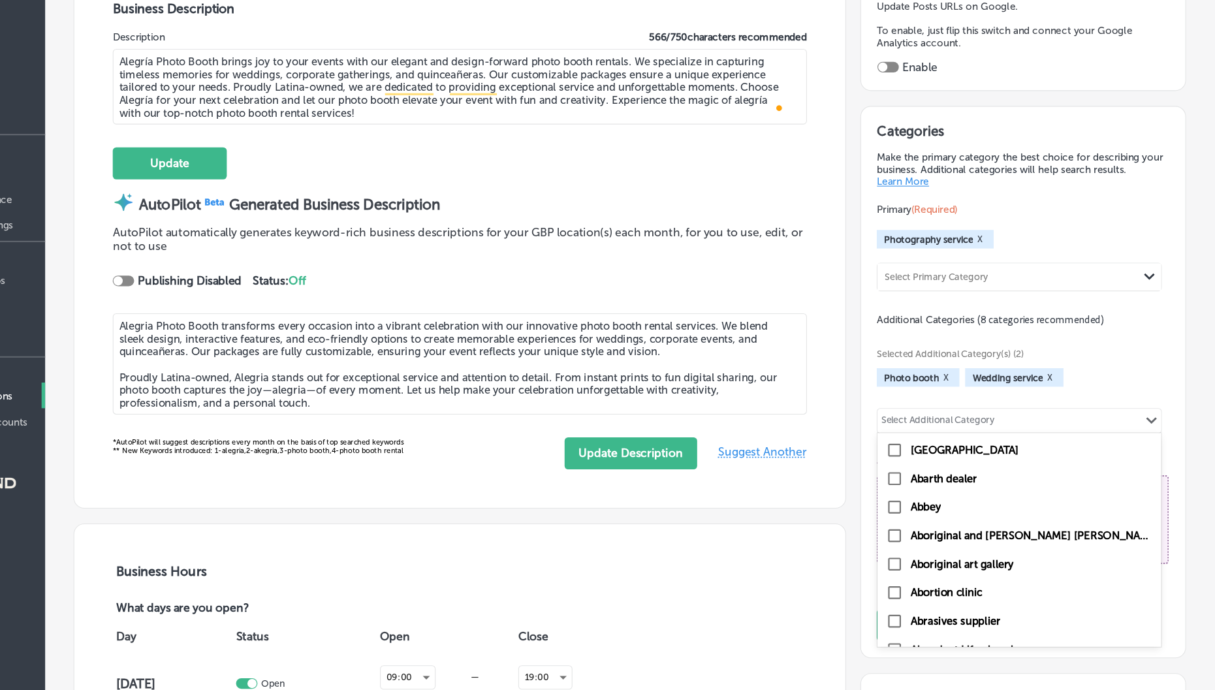
type input "p"
checkbox input "true"
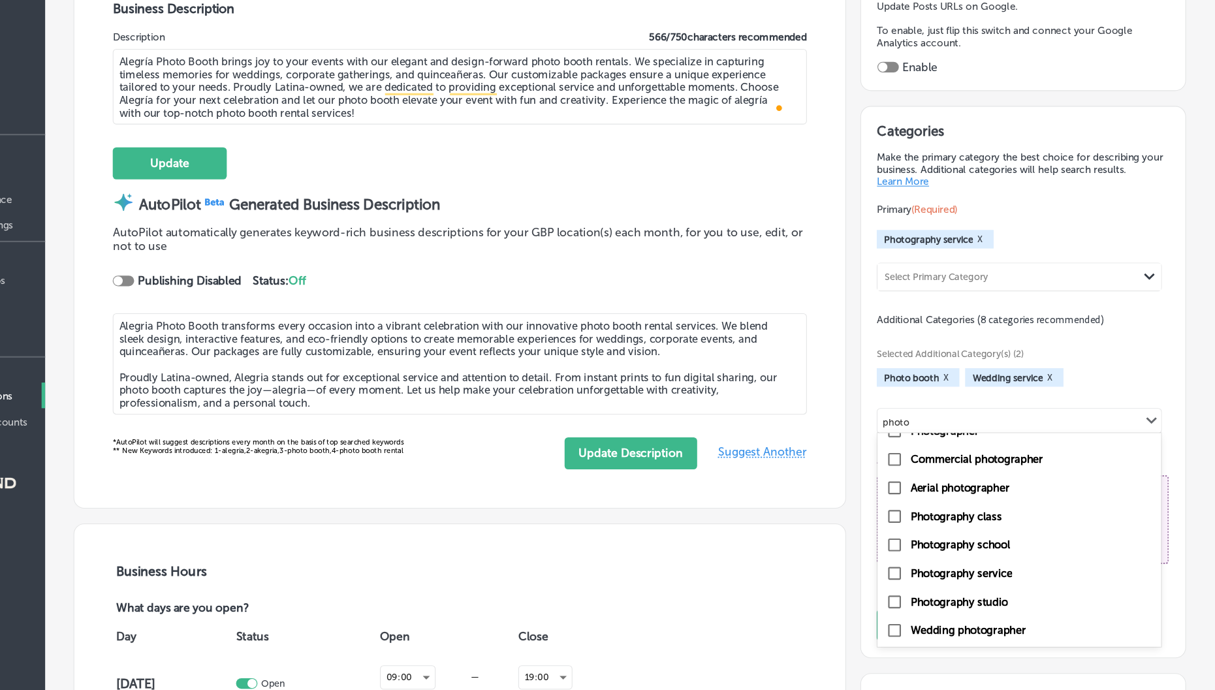
type input "photo"
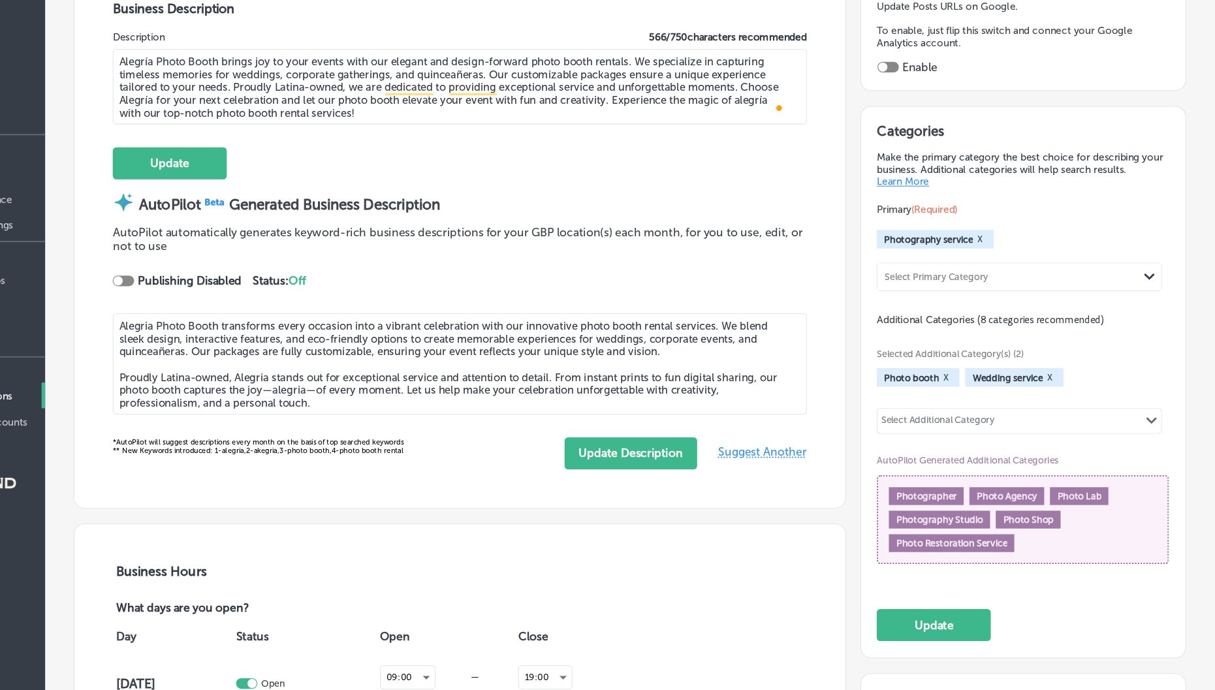
click at [1107, 394] on div "Selected Additional Category(s) (2) Photo booth X Wedding service X Select Addi…" at bounding box center [1040, 451] width 268 height 234
click at [982, 600] on button "Update" at bounding box center [958, 607] width 104 height 29
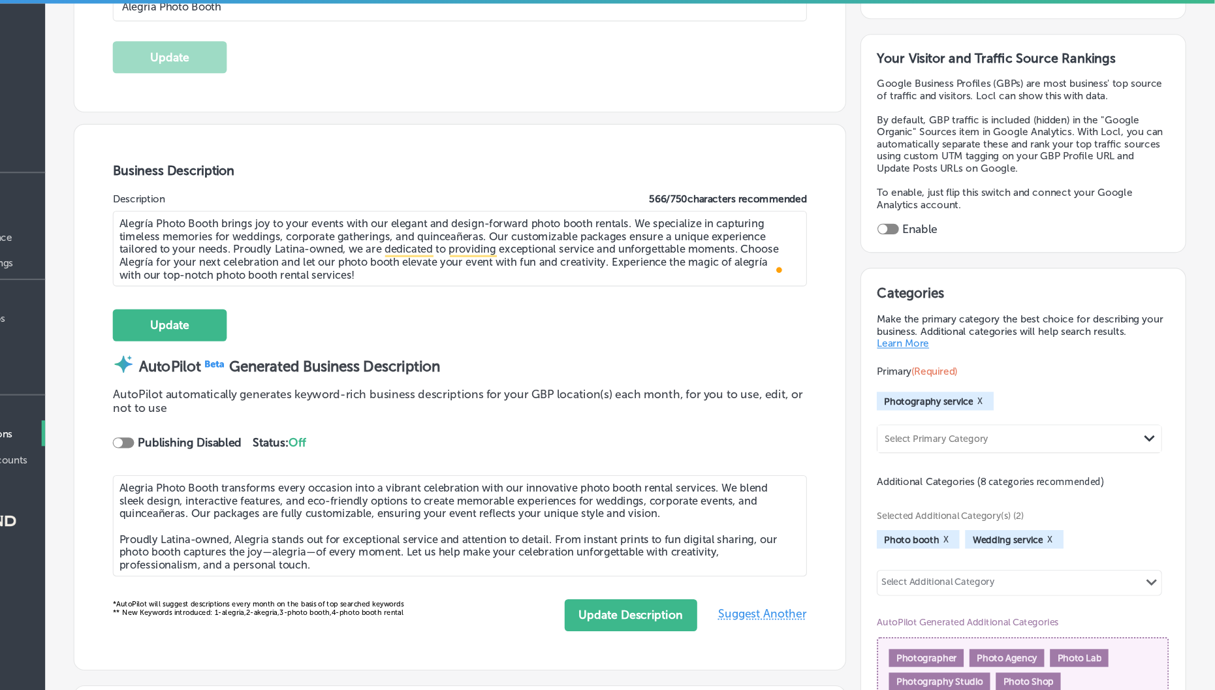
scroll to position [357, 0]
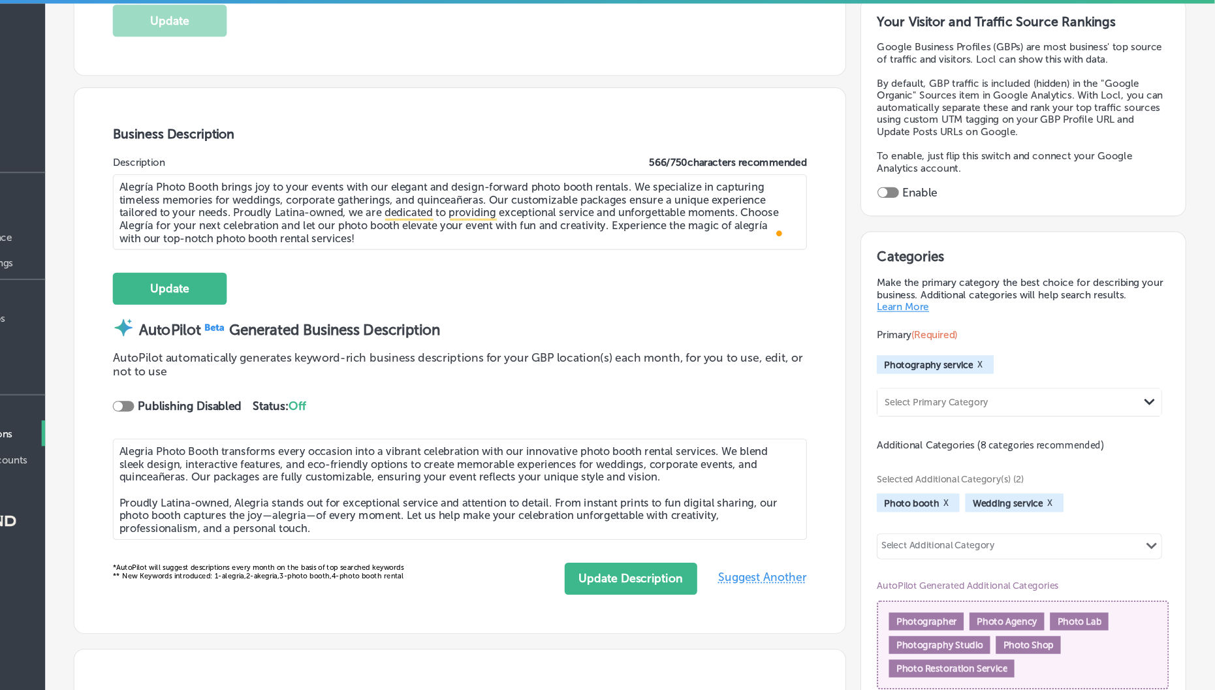
click at [274, 118] on h3 "Business Description" at bounding box center [524, 123] width 636 height 14
copy h3 "Business Description"
click at [567, 173] on textarea "Alegría Photo Booth brings joy to your events with our elegant and design-forwa…" at bounding box center [524, 194] width 636 height 69
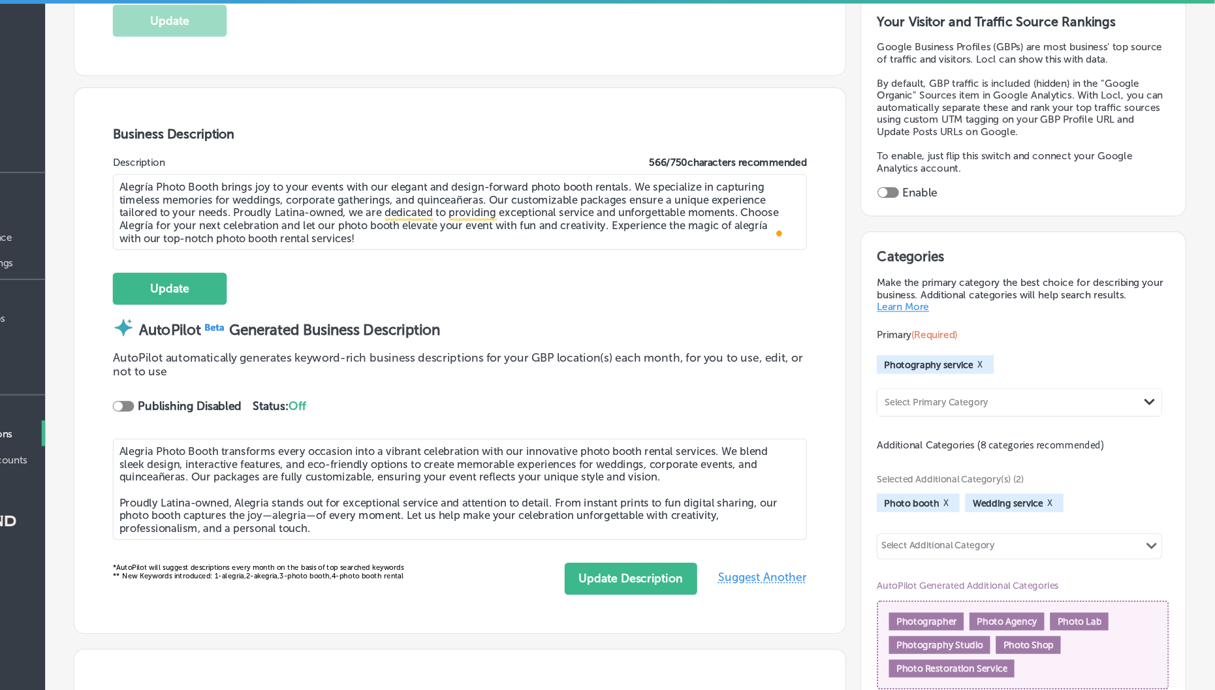
click at [567, 173] on textarea "Alegría Photo Booth brings joy to your events with our elegant and design-forwa…" at bounding box center [524, 194] width 636 height 69
paste textarea "is a [DEMOGRAPHIC_DATA] family-owned business in [US_STATE] offering elegant, d…"
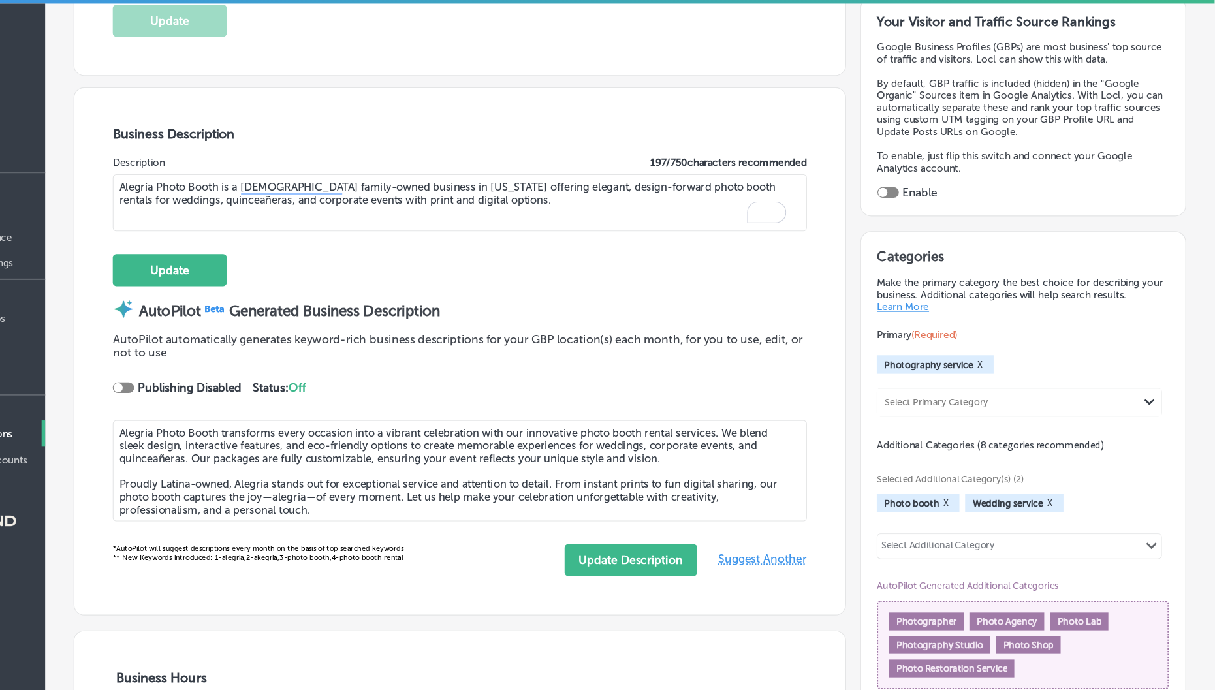
click at [215, 170] on textarea "Alegría Photo Booth is a [DEMOGRAPHIC_DATA] family-owned business in [US_STATE]…" at bounding box center [524, 186] width 636 height 52
click at [240, 174] on textarea "Alegría Photo Booth is a [DEMOGRAPHIC_DATA] family-owned business in [US_STATE]…" at bounding box center [524, 186] width 636 height 52
drag, startPoint x: 714, startPoint y: 148, endPoint x: 777, endPoint y: 148, distance: 62.7
click at [778, 148] on label "197 / 750 characters recommended" at bounding box center [770, 149] width 143 height 11
copy label "750 characters"
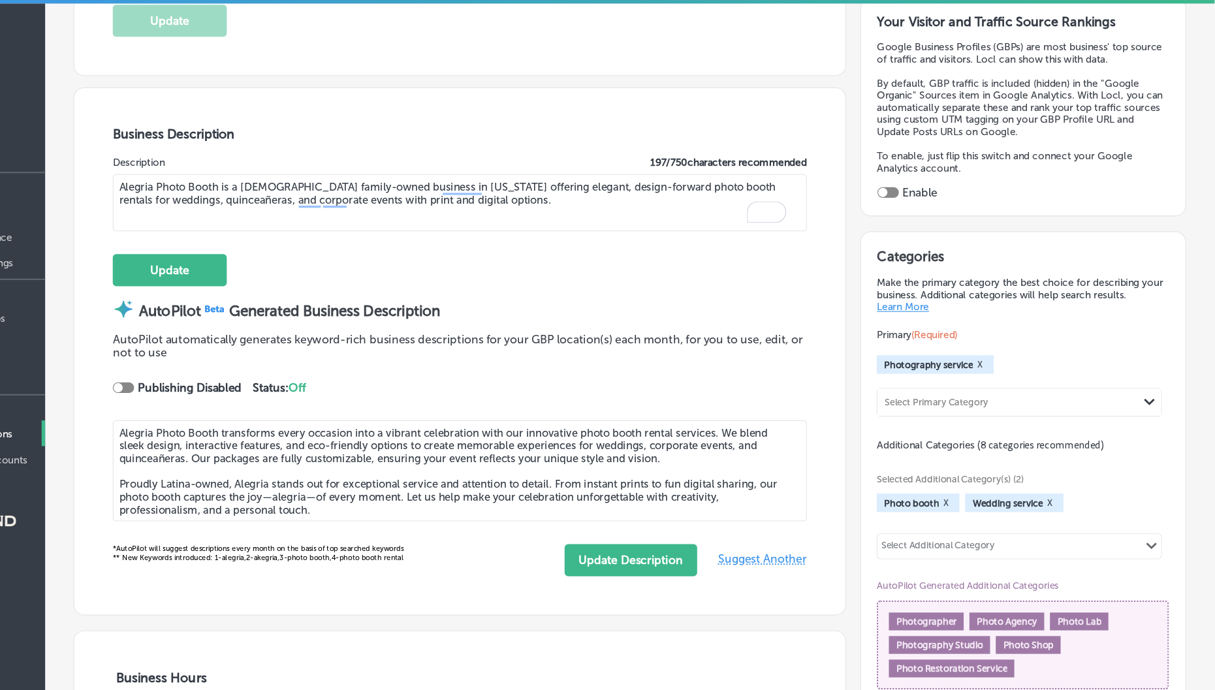
click at [527, 178] on textarea "Alegria Photo Booth is a [DEMOGRAPHIC_DATA] family-owned business in [US_STATE]…" at bounding box center [524, 186] width 636 height 52
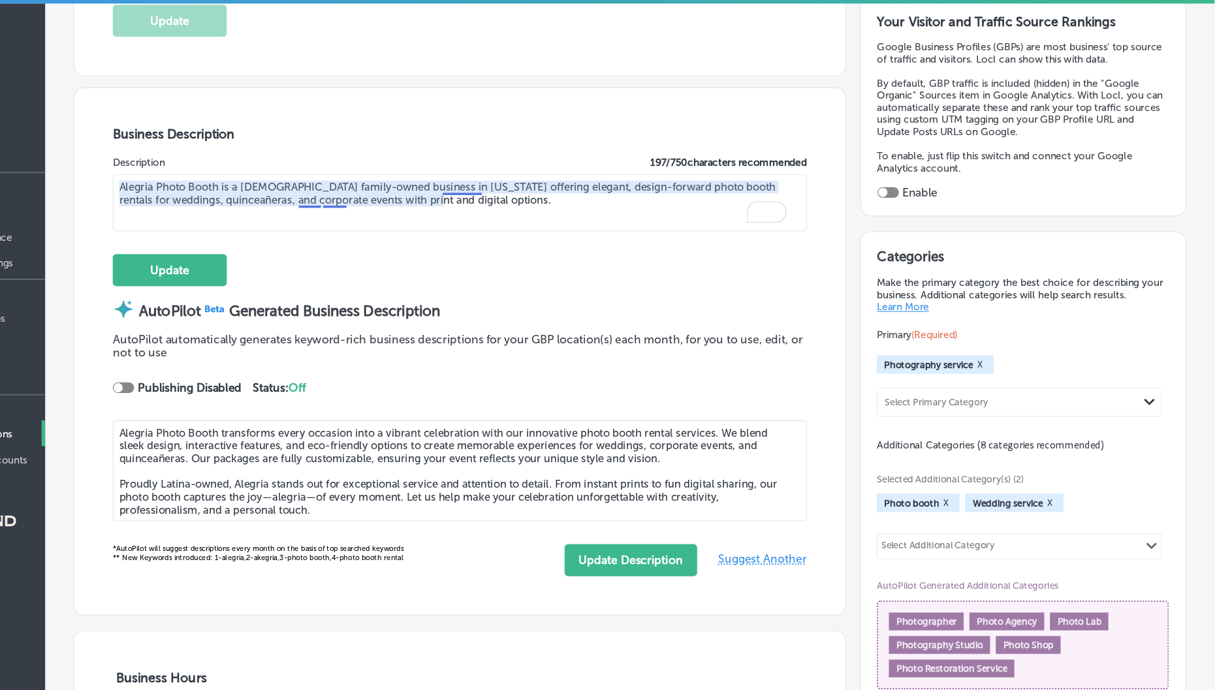
click at [527, 178] on textarea "Alegria Photo Booth is a [DEMOGRAPHIC_DATA] family-owned business in [US_STATE]…" at bounding box center [524, 186] width 636 height 52
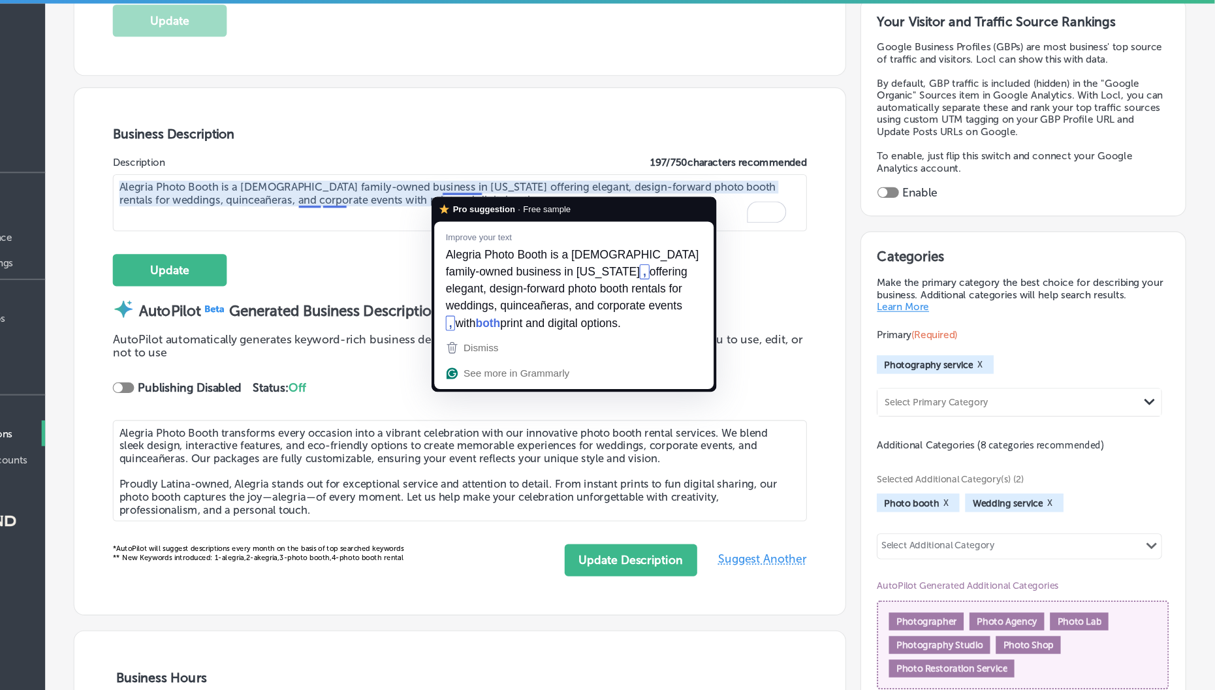
click at [527, 178] on textarea "Alegria Photo Booth is a [DEMOGRAPHIC_DATA] family-owned business in [US_STATE]…" at bounding box center [524, 186] width 636 height 52
paste textarea "ía Photo Booth is a [DEMOGRAPHIC_DATA] family-owned business in [US_STATE] spec…"
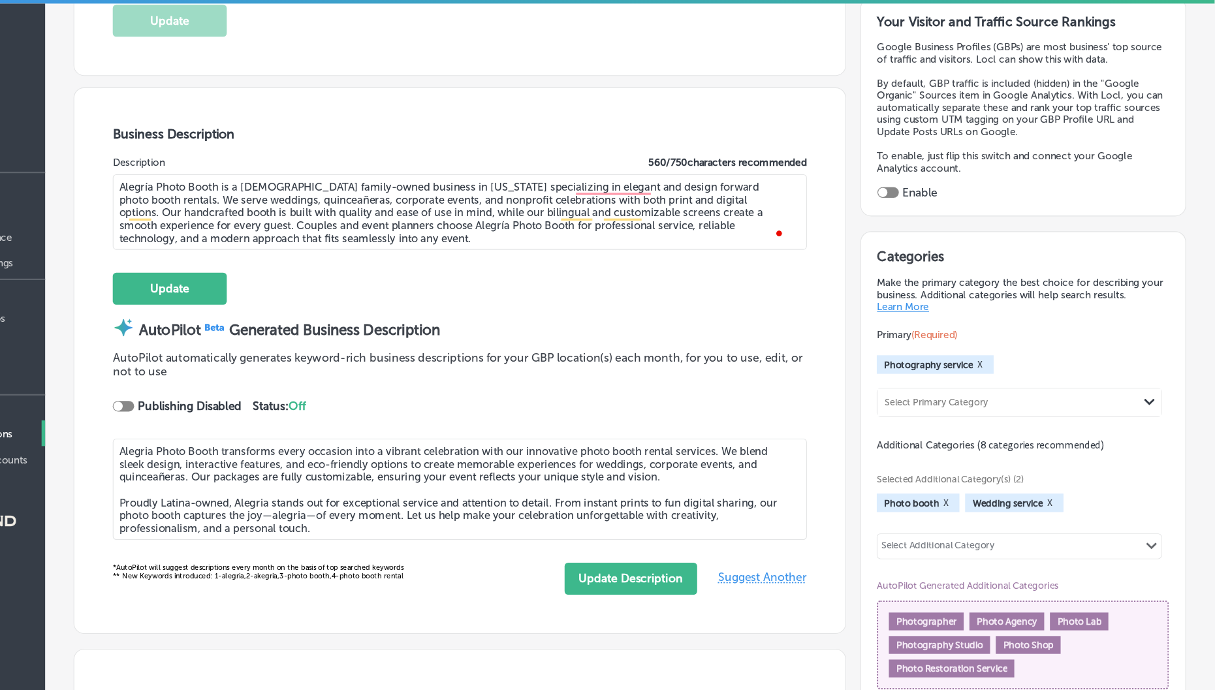
click at [479, 176] on textarea "Alegría Photo Booth is a [DEMOGRAPHIC_DATA] family-owned business in [US_STATE]…" at bounding box center [524, 194] width 636 height 69
click at [490, 174] on textarea "Alegría Photo Booth is a [DEMOGRAPHIC_DATA] family-owned business in [US_STATE]…" at bounding box center [524, 194] width 636 height 69
click at [769, 195] on textarea "Alegría Photo Booth is a Latina-owned family business in [GEOGRAPHIC_DATA], spe…" at bounding box center [524, 194] width 636 height 69
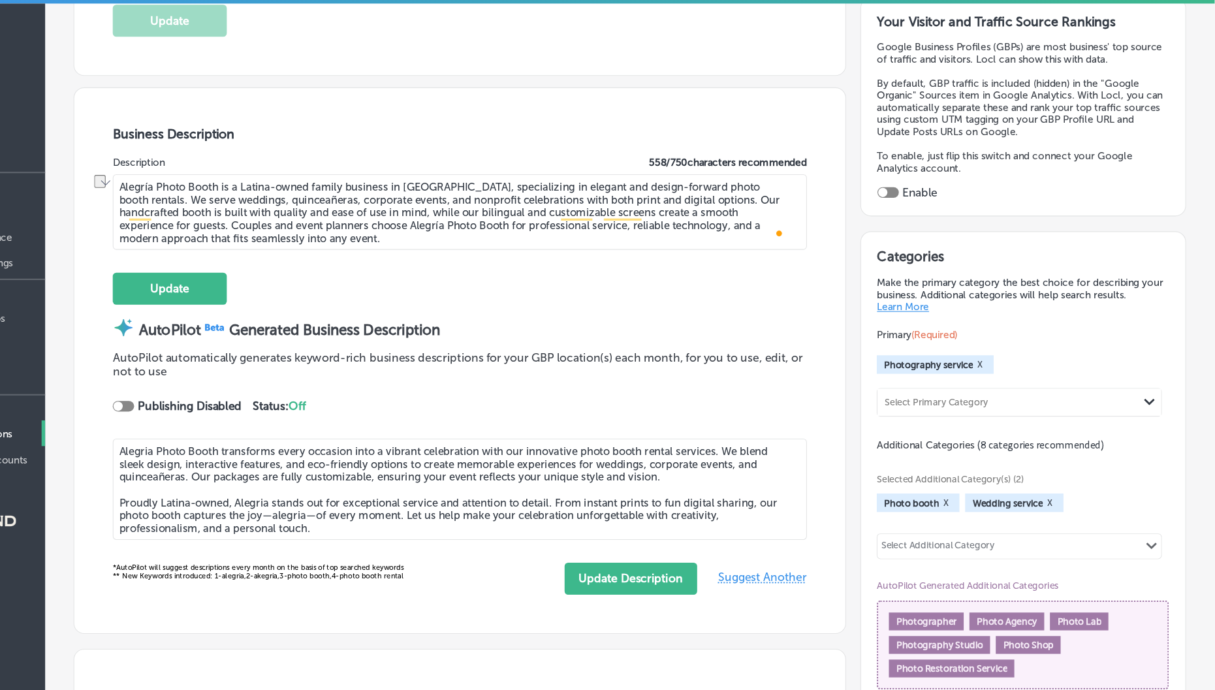
drag, startPoint x: 578, startPoint y: 207, endPoint x: 667, endPoint y: 204, distance: 89.5
click at [668, 205] on textarea "Alegría Photo Booth is a Latina-owned family business in [GEOGRAPHIC_DATA], spe…" at bounding box center [524, 194] width 636 height 69
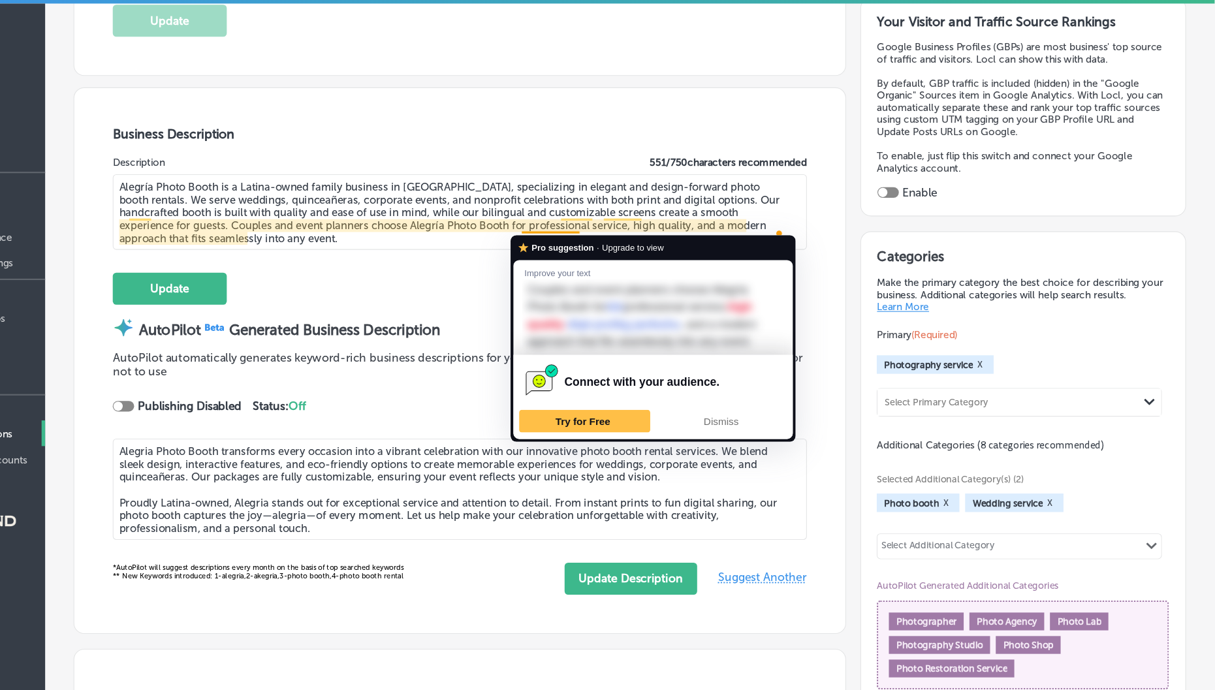
click at [537, 222] on textarea "Alegría Photo Booth is a Latina-owned family business in [GEOGRAPHIC_DATA], spe…" at bounding box center [524, 194] width 636 height 69
click at [595, 202] on textarea "Alegría Photo Booth is a Latina-owned family business in [GEOGRAPHIC_DATA], spe…" at bounding box center [524, 194] width 636 height 69
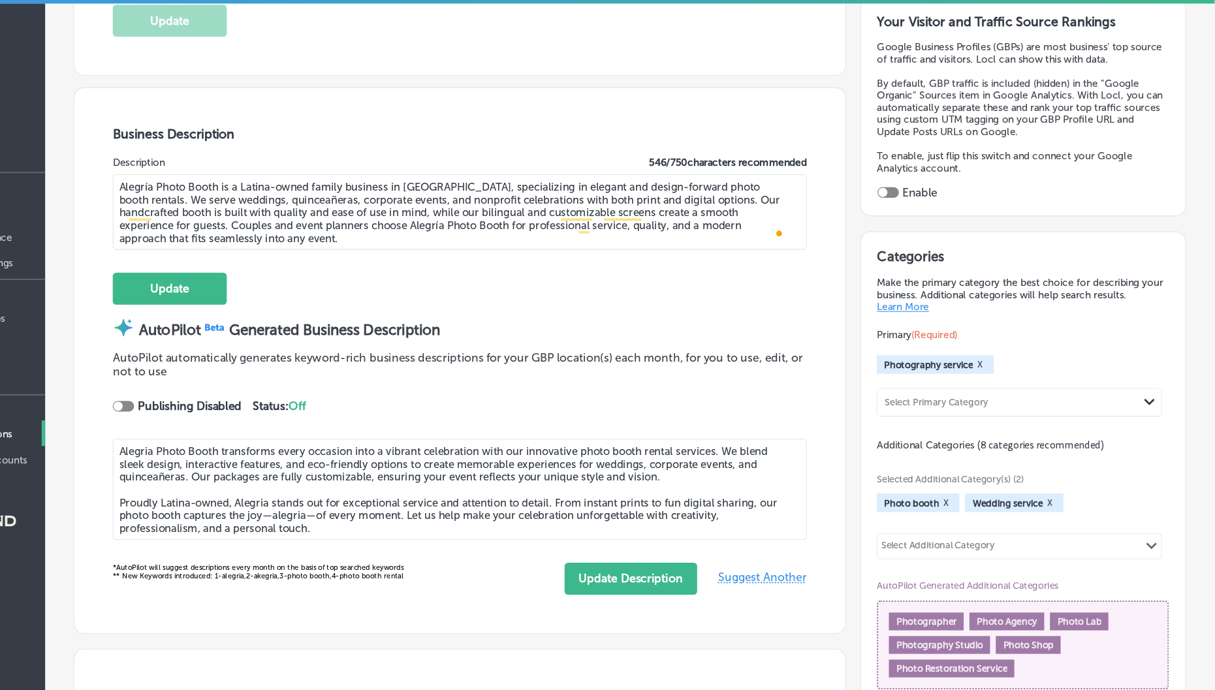
click at [609, 216] on textarea "Alegría Photo Booth is a Latina-owned family business in [GEOGRAPHIC_DATA], spe…" at bounding box center [524, 194] width 636 height 69
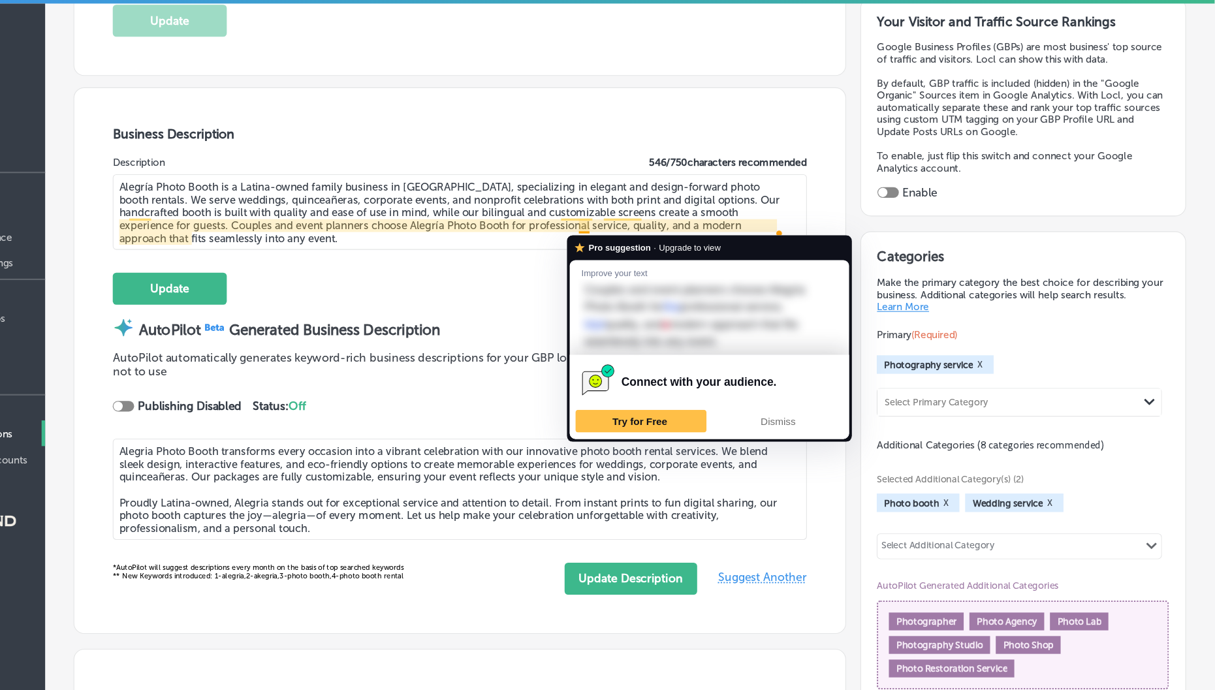
type textarea "Alegría Photo Booth is a Latina-owned family business in [GEOGRAPHIC_DATA], spe…"
click at [602, 232] on div "Alegría Photo Booth is a Latina-owned family business in [GEOGRAPHIC_DATA], spe…" at bounding box center [524, 196] width 636 height 72
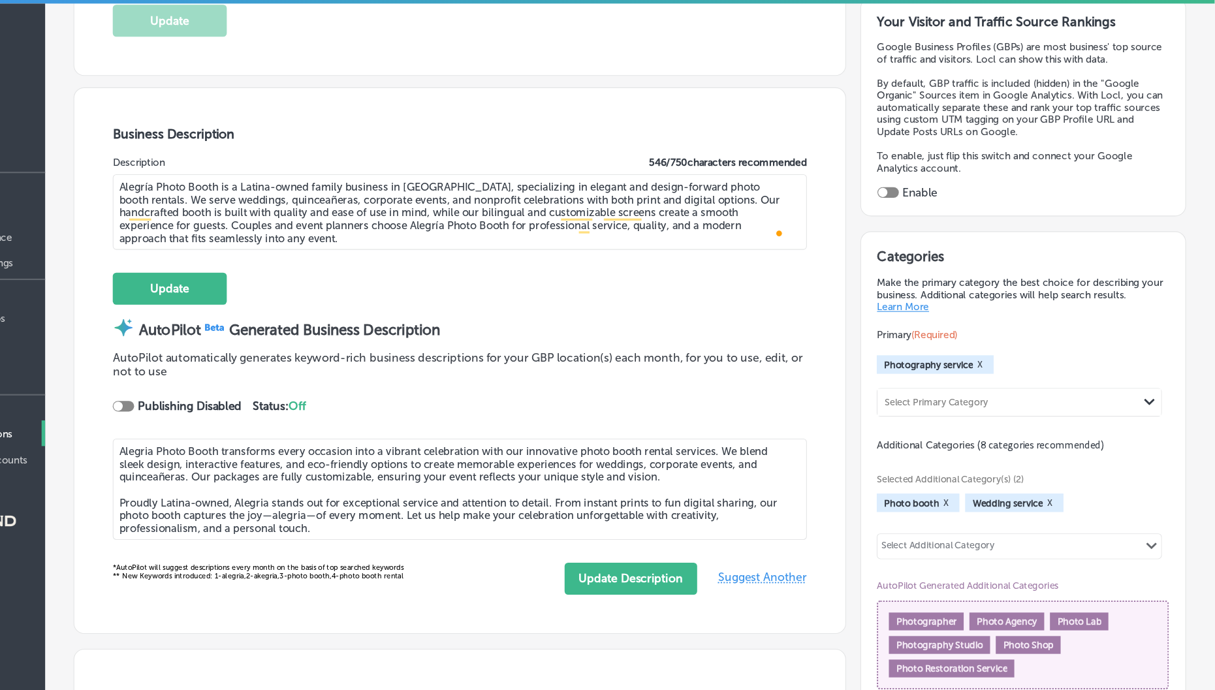
click at [600, 220] on textarea "Alegría Photo Booth is a Latina-owned family business in [GEOGRAPHIC_DATA], spe…" at bounding box center [524, 194] width 636 height 69
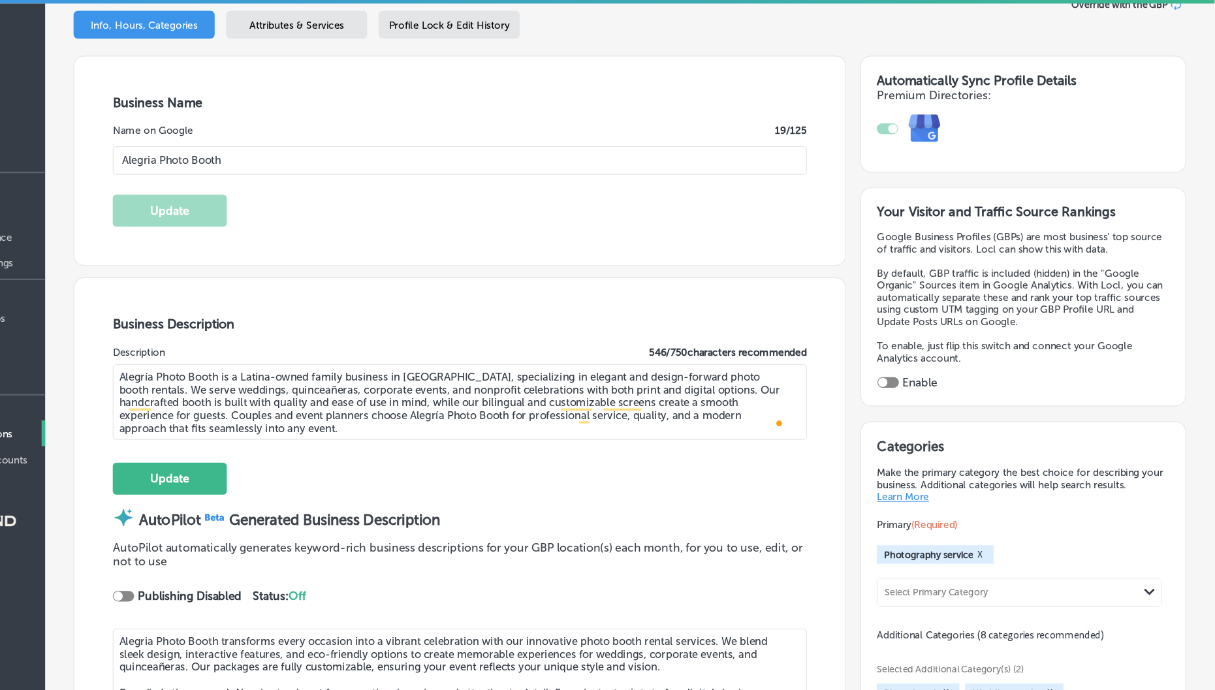
scroll to position [133, 0]
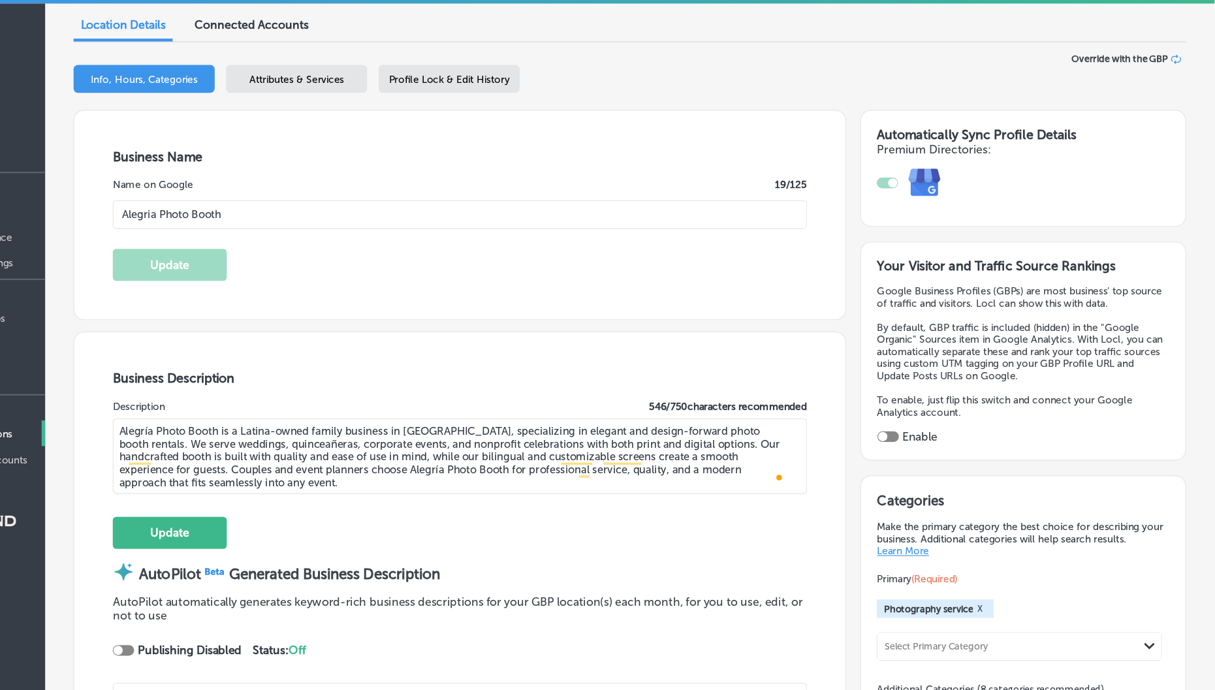
click at [265, 419] on textarea "Alegría Photo Booth is a Latina-owned family business in [GEOGRAPHIC_DATA], spe…" at bounding box center [524, 417] width 636 height 69
click at [252, 490] on button "Update" at bounding box center [258, 487] width 104 height 29
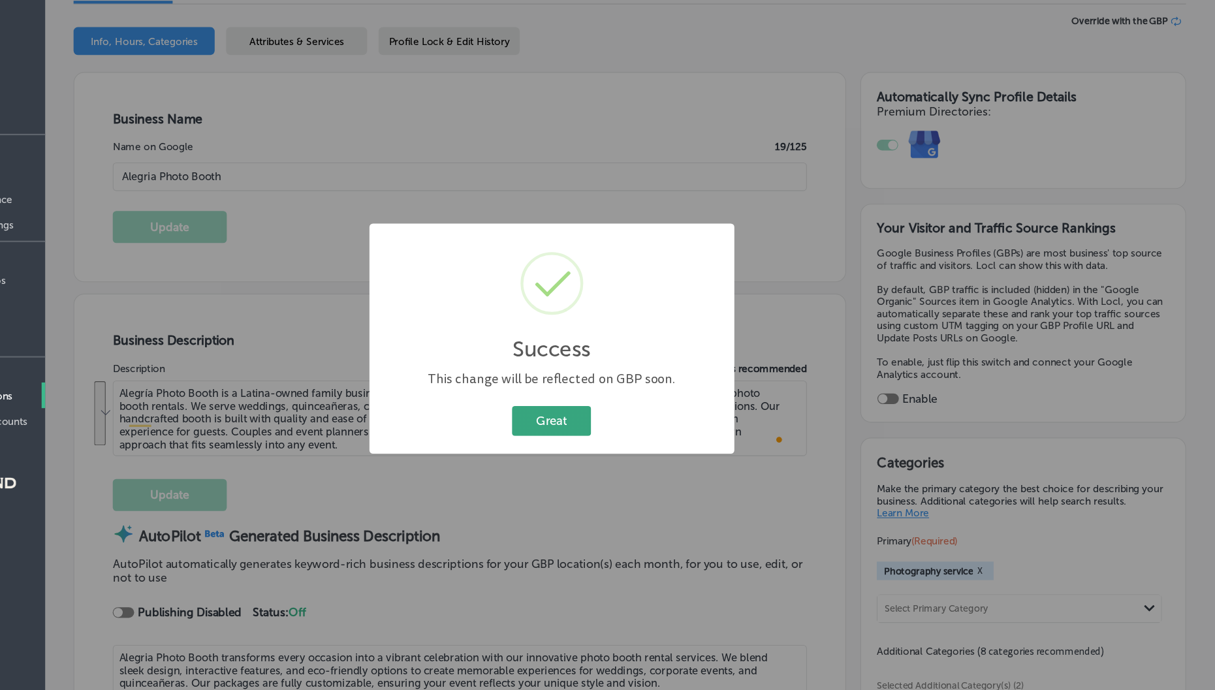
click at [594, 416] on button "Great" at bounding box center [607, 420] width 72 height 27
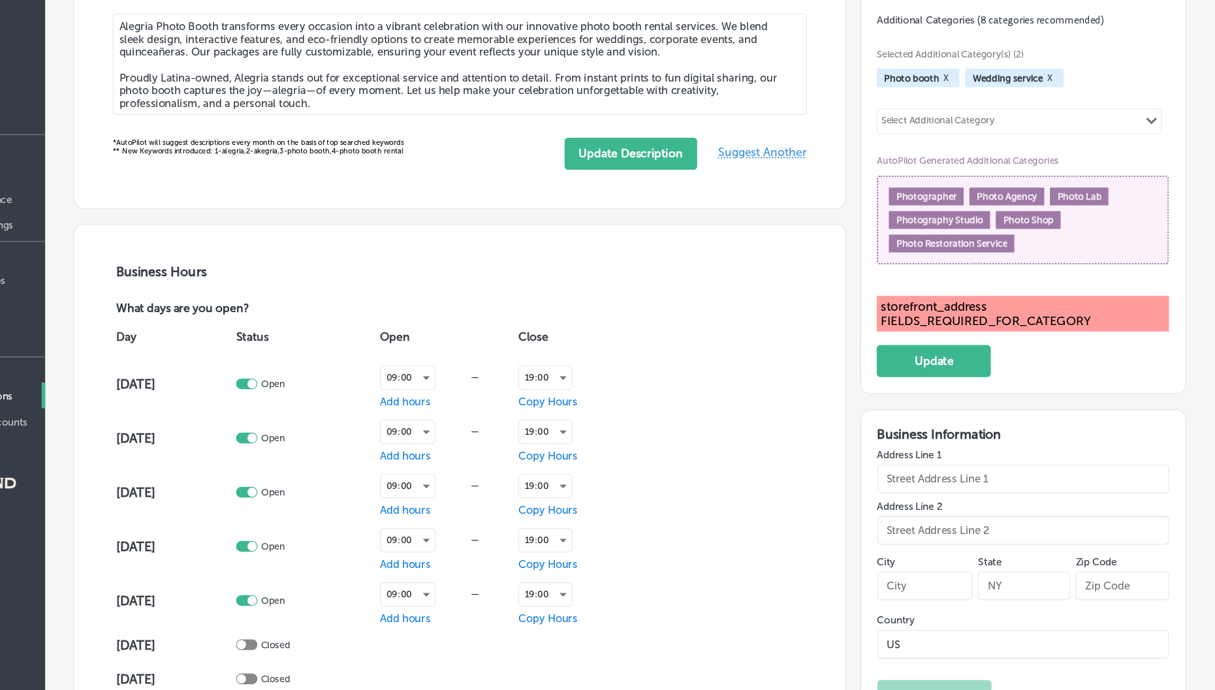
scroll to position [570, 0]
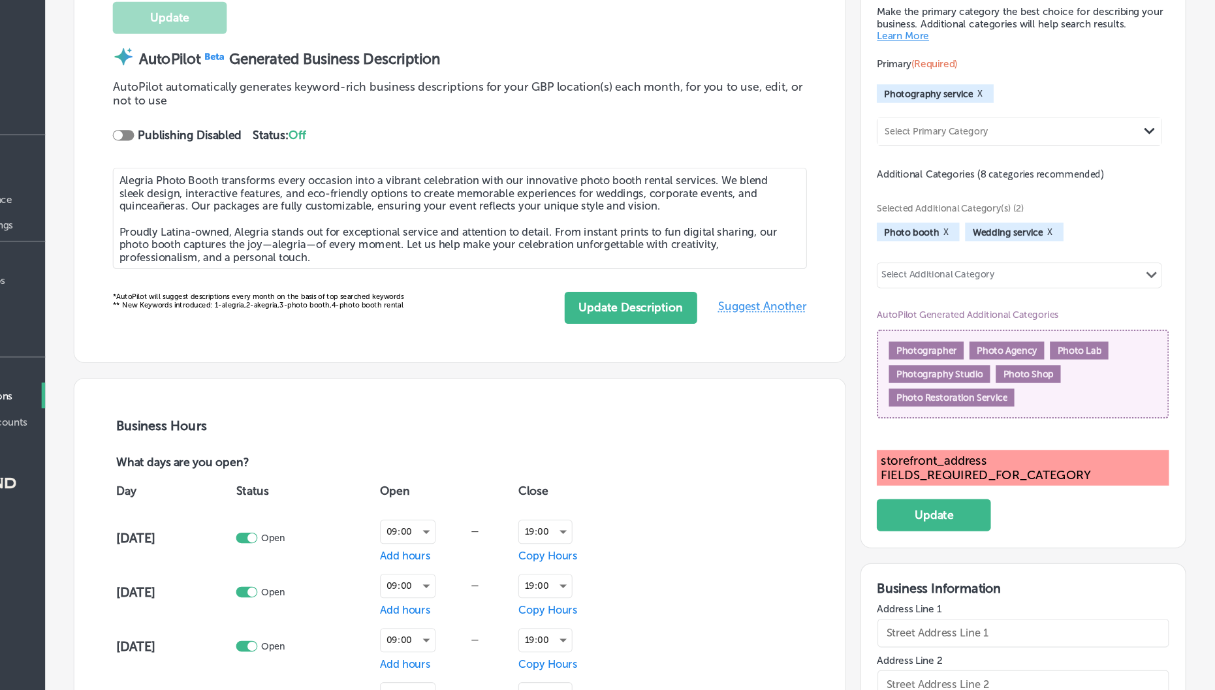
click at [976, 249] on div "Photo booth X" at bounding box center [944, 247] width 76 height 17
click at [964, 248] on button "X" at bounding box center [969, 247] width 12 height 10
click at [944, 510] on button "Update" at bounding box center [958, 506] width 104 height 29
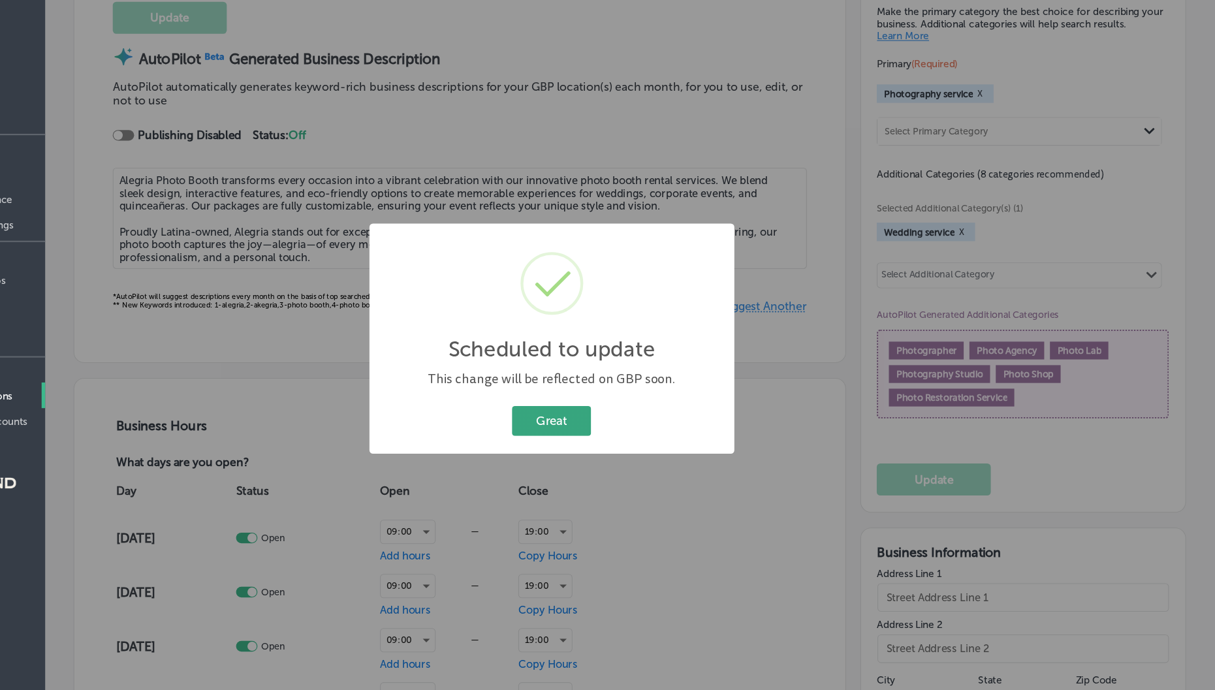
click at [626, 421] on button "Great" at bounding box center [607, 420] width 72 height 27
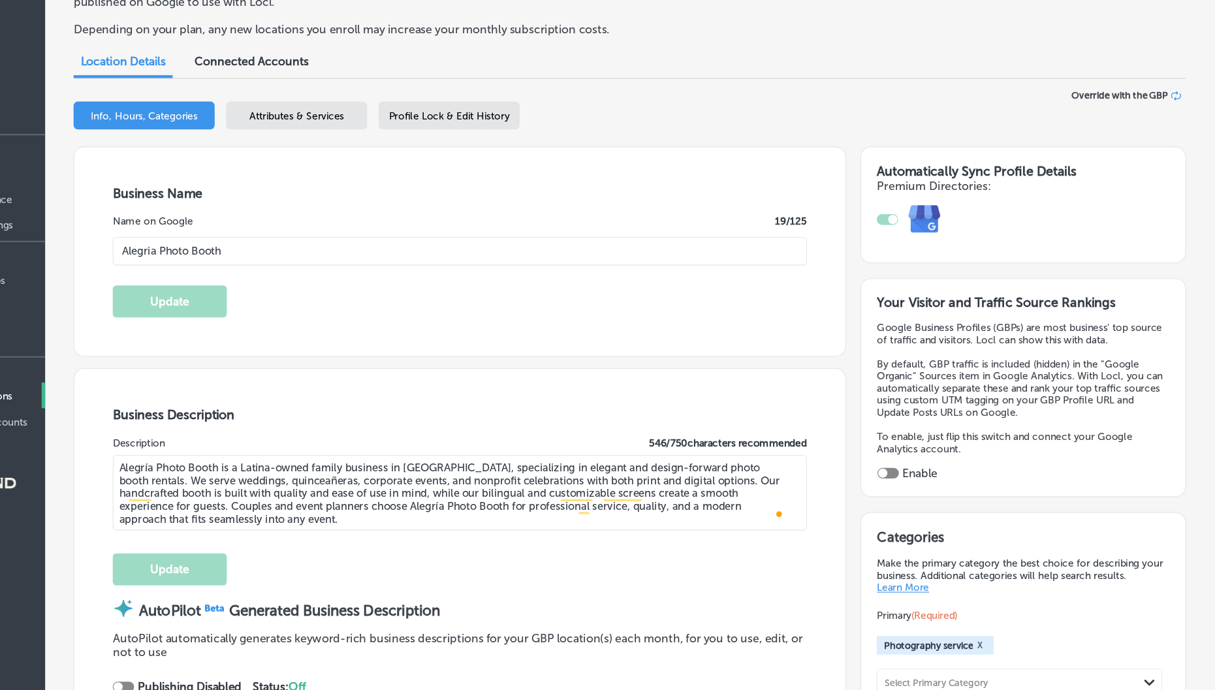
scroll to position [0, 0]
